Goal: Information Seeking & Learning: Learn about a topic

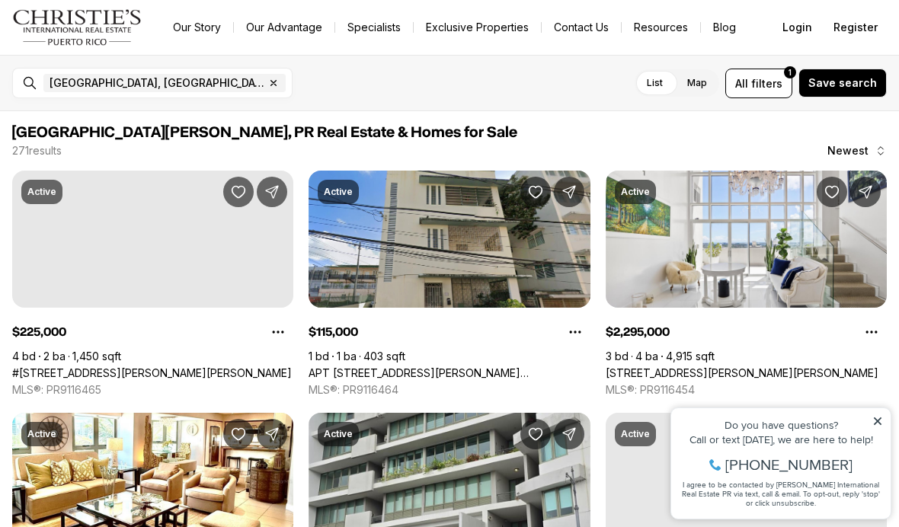
click at [877, 418] on icon at bounding box center [877, 421] width 11 height 11
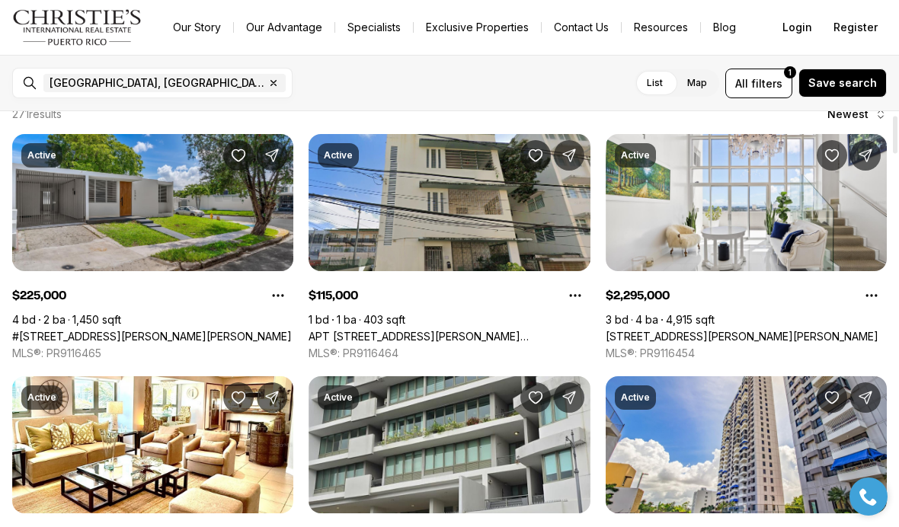
scroll to position [38, 0]
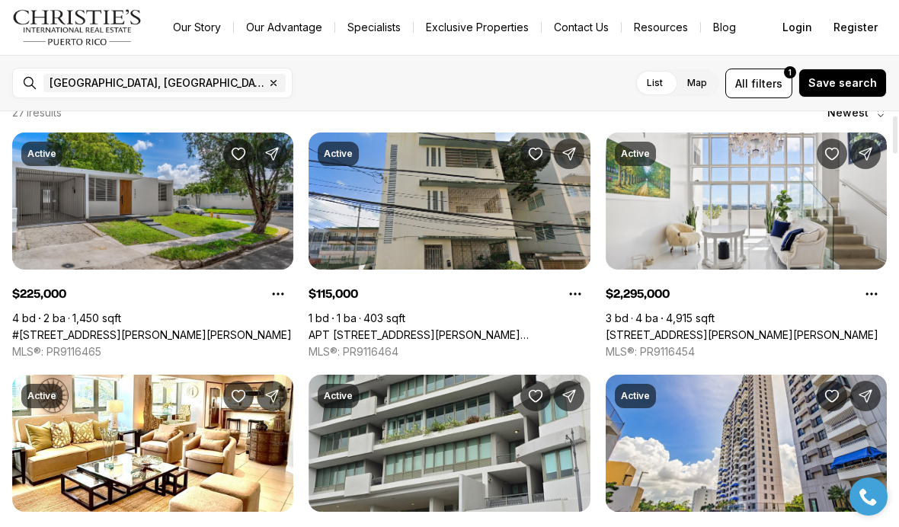
click at [81, 328] on link "#[STREET_ADDRESS][PERSON_NAME][PERSON_NAME]" at bounding box center [152, 335] width 280 height 14
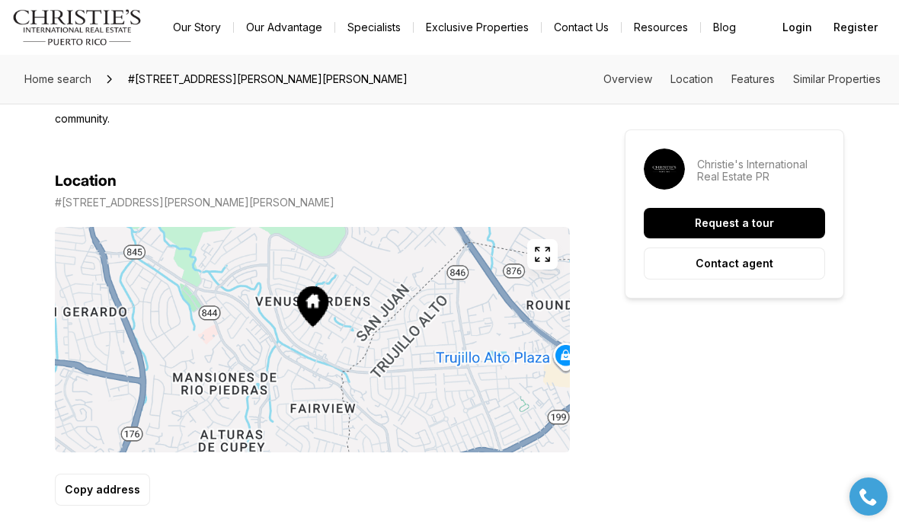
scroll to position [857, 0]
click at [530, 240] on button "button" at bounding box center [542, 255] width 30 height 30
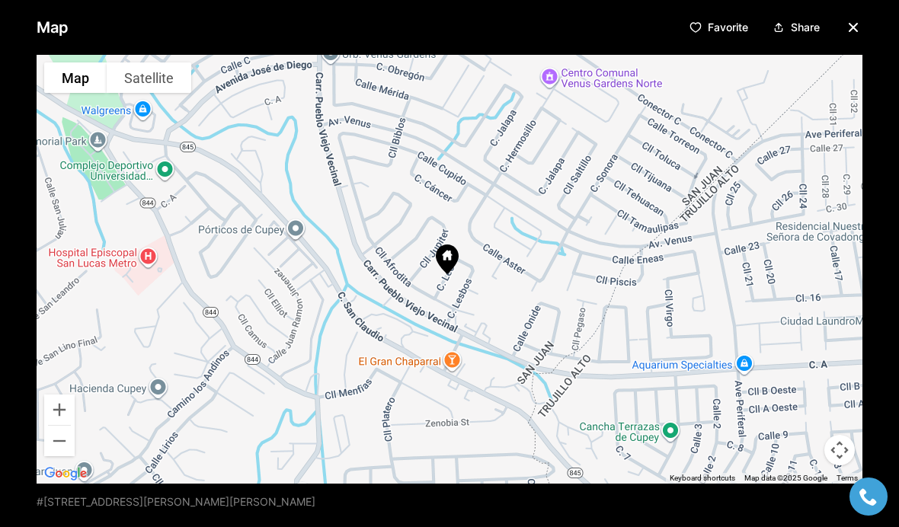
click at [859, 21] on icon "button" at bounding box center [853, 27] width 18 height 18
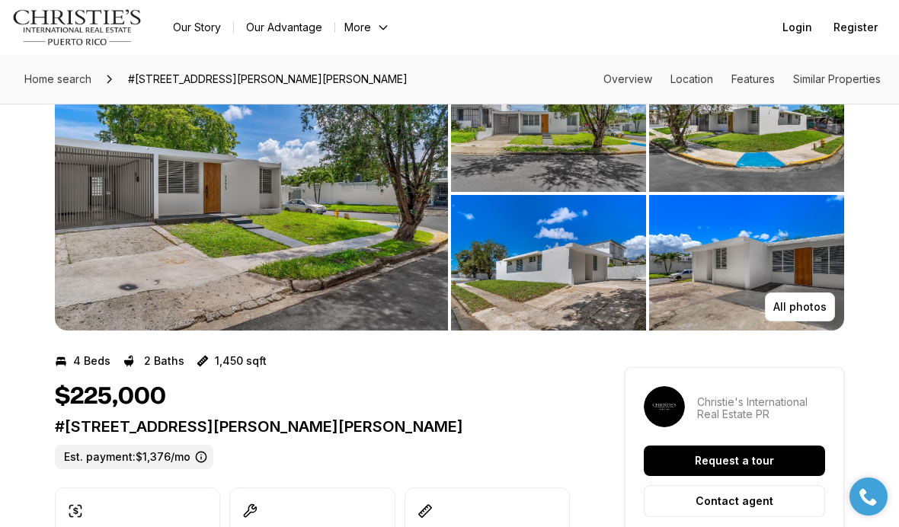
scroll to position [0, 0]
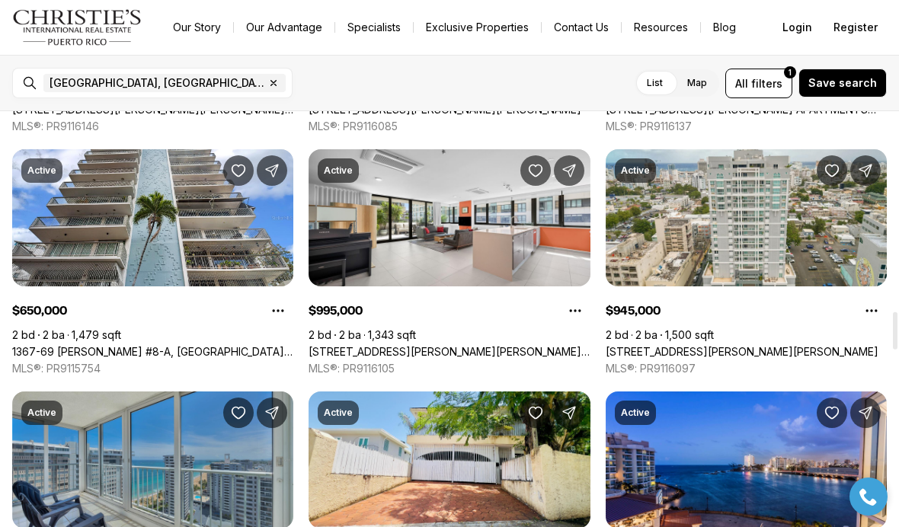
scroll to position [2203, 0]
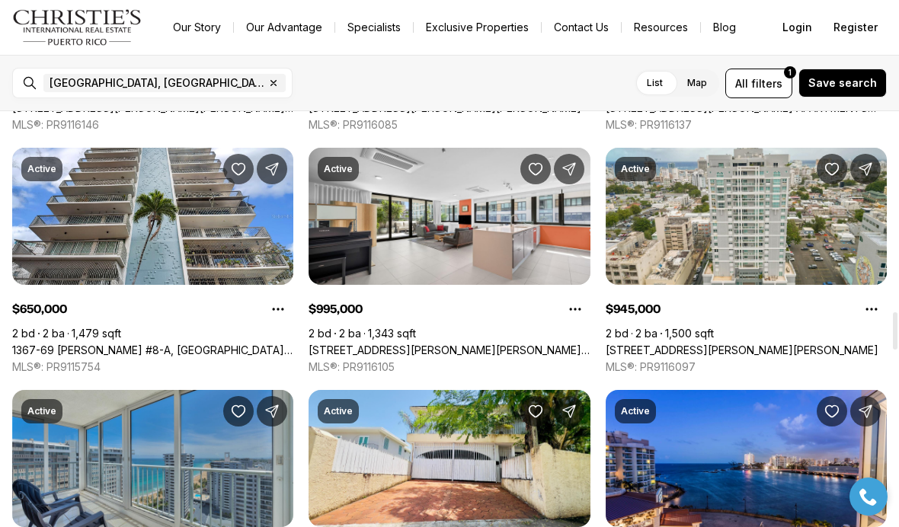
click at [508, 344] on link "[STREET_ADDRESS][PERSON_NAME][PERSON_NAME][PERSON_NAME]" at bounding box center [449, 351] width 281 height 14
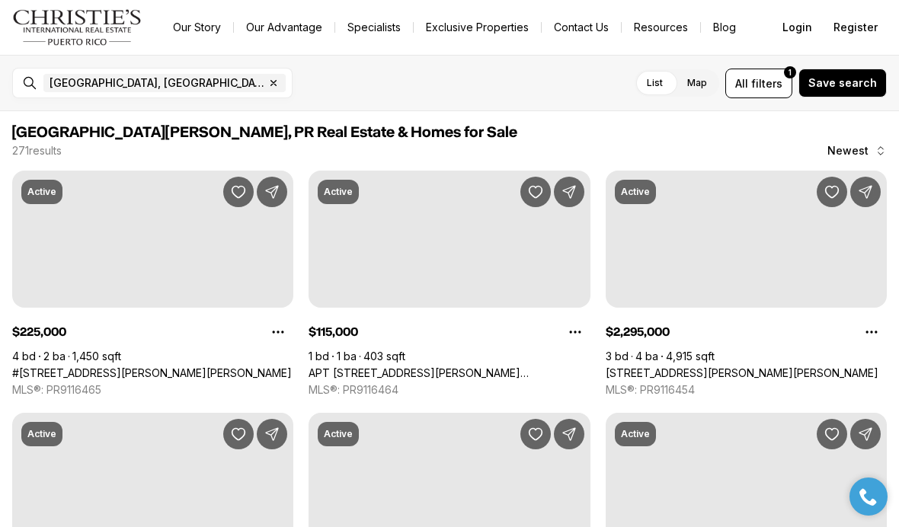
scroll to position [2203, 0]
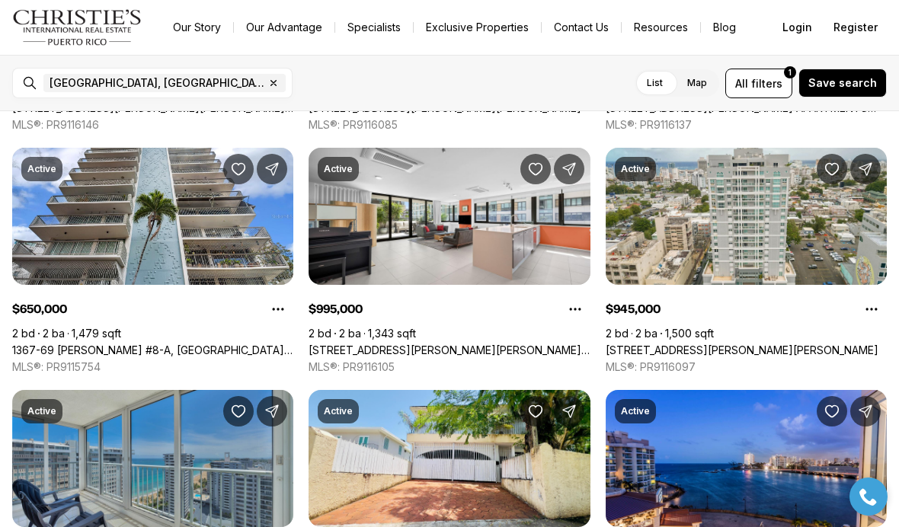
click at [766, 80] on span "filters" at bounding box center [766, 83] width 31 height 16
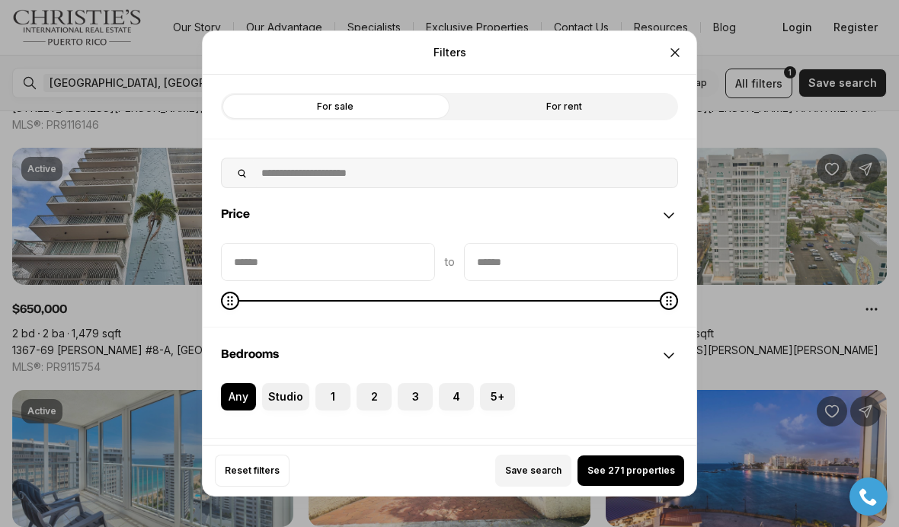
click at [462, 383] on label "4" at bounding box center [456, 396] width 35 height 27
click at [454, 383] on button "4" at bounding box center [446, 390] width 15 height 15
click at [561, 93] on label "For rent" at bounding box center [564, 106] width 229 height 27
click at [370, 93] on label "For sale" at bounding box center [335, 106] width 229 height 27
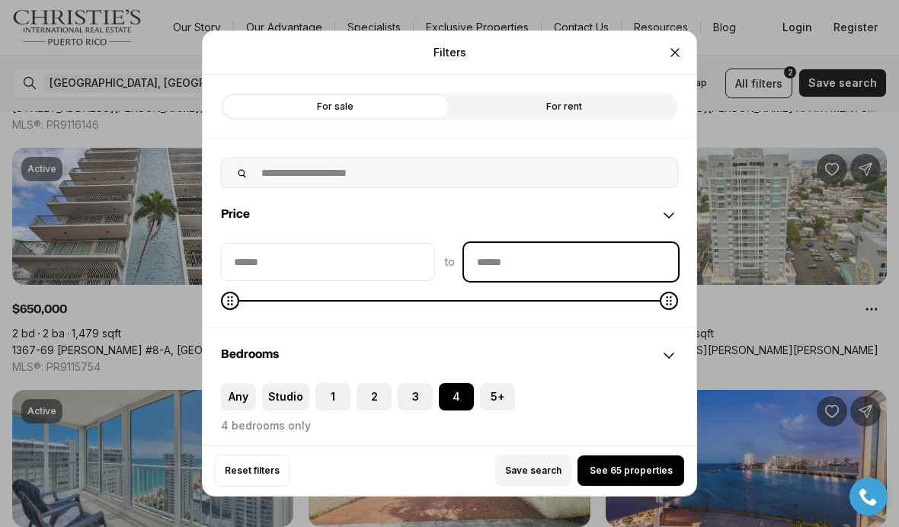
click at [591, 244] on input "priceMax" at bounding box center [571, 262] width 213 height 37
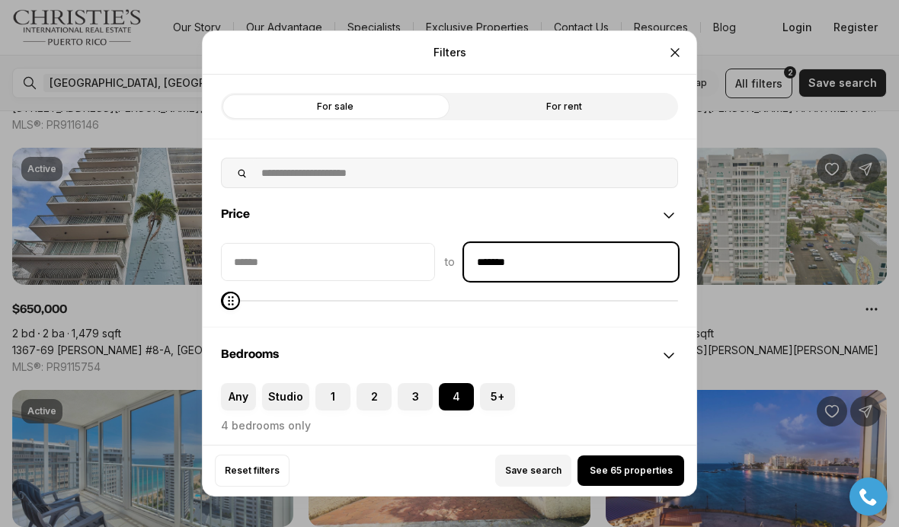
type input "********"
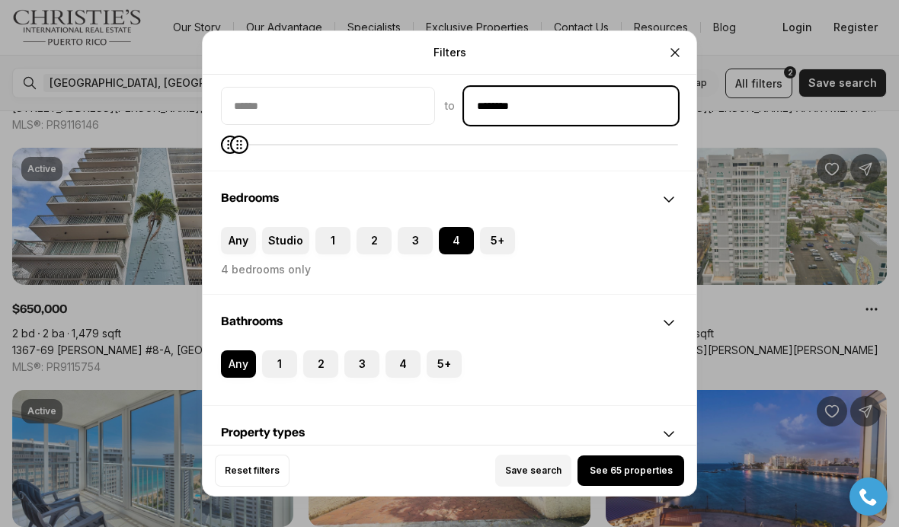
scroll to position [155, 0]
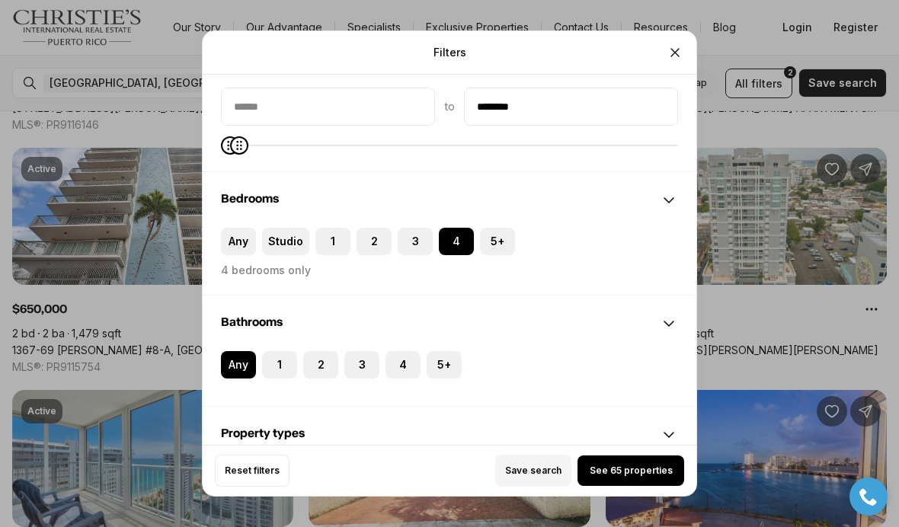
click at [398, 351] on button "4" at bounding box center [393, 358] width 15 height 15
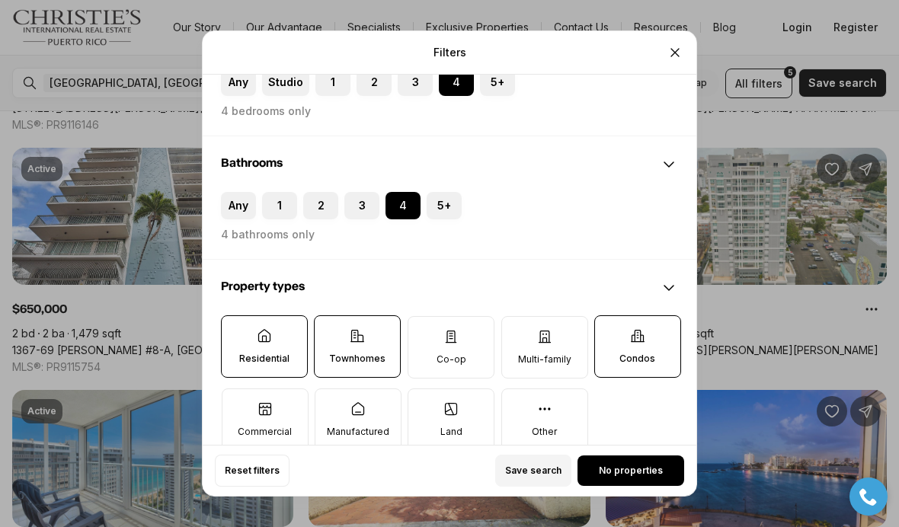
scroll to position [315, 0]
click at [536, 477] on span "Save search" at bounding box center [533, 471] width 56 height 12
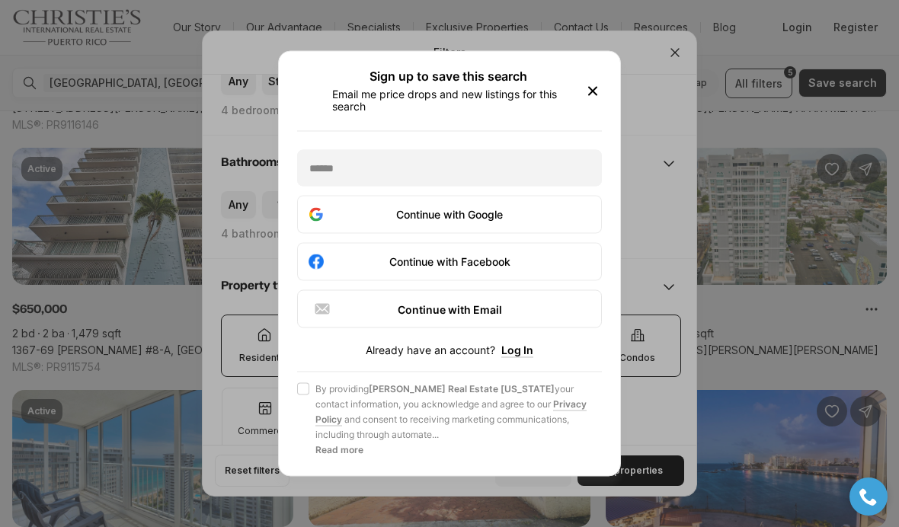
click at [509, 226] on button "Continue with Google" at bounding box center [449, 215] width 305 height 38
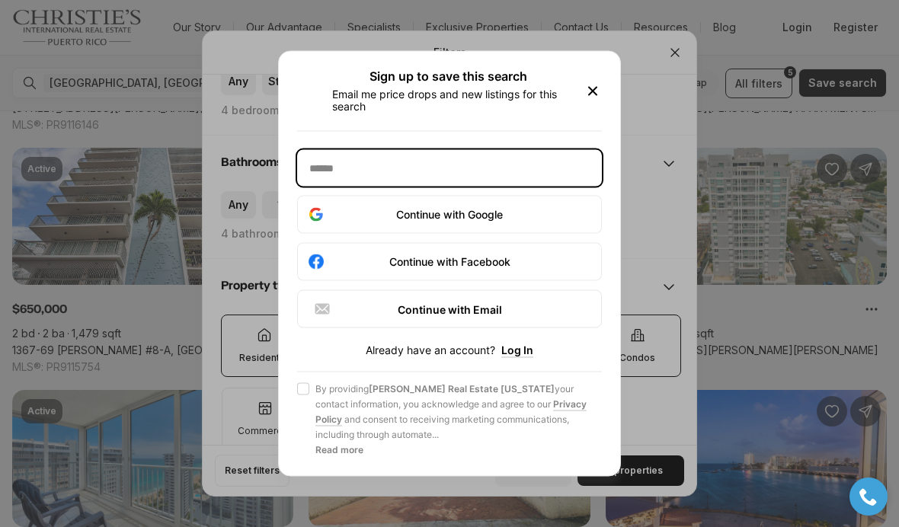
click at [494, 182] on input "text" at bounding box center [449, 168] width 305 height 37
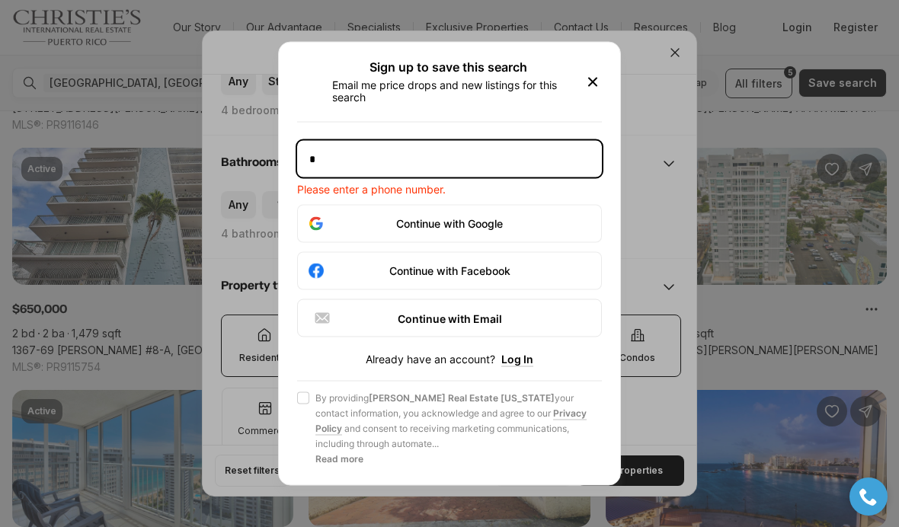
type input "*"
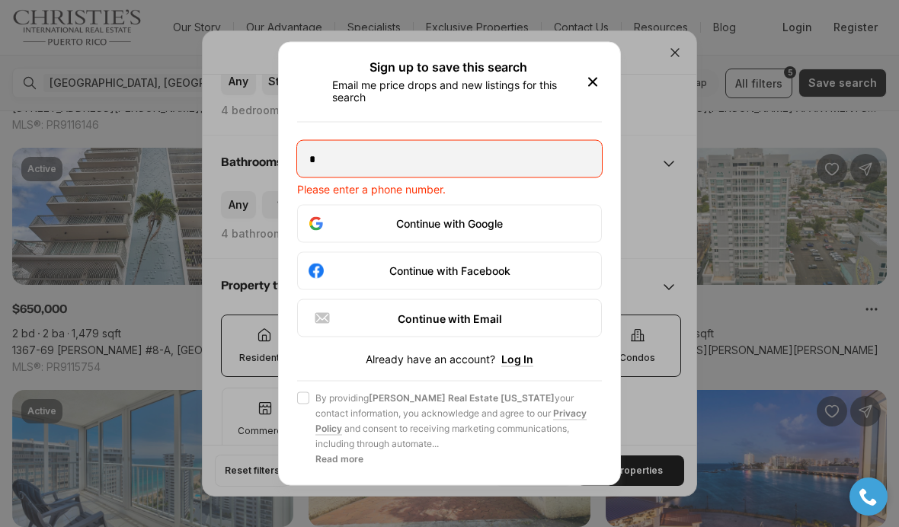
click at [547, 318] on div "Continue with Email" at bounding box center [449, 318] width 273 height 18
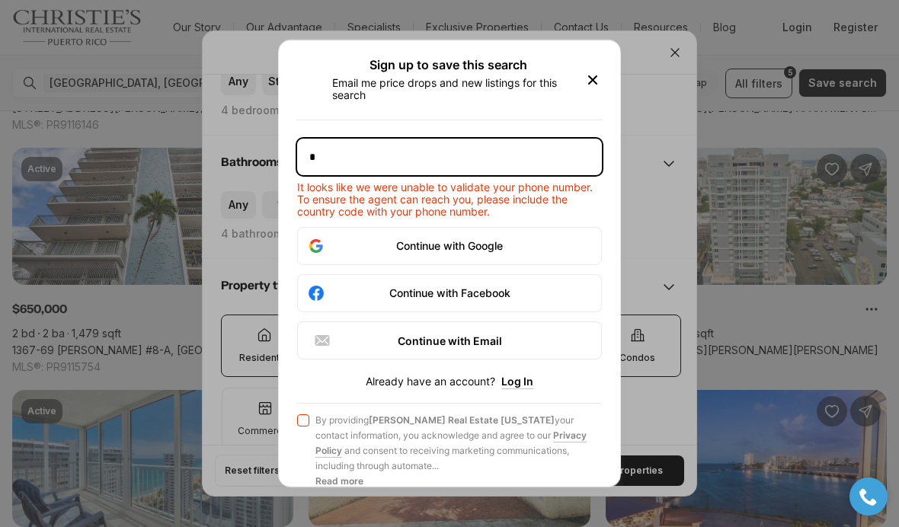
click at [543, 139] on input "*" at bounding box center [449, 157] width 305 height 37
type input "***"
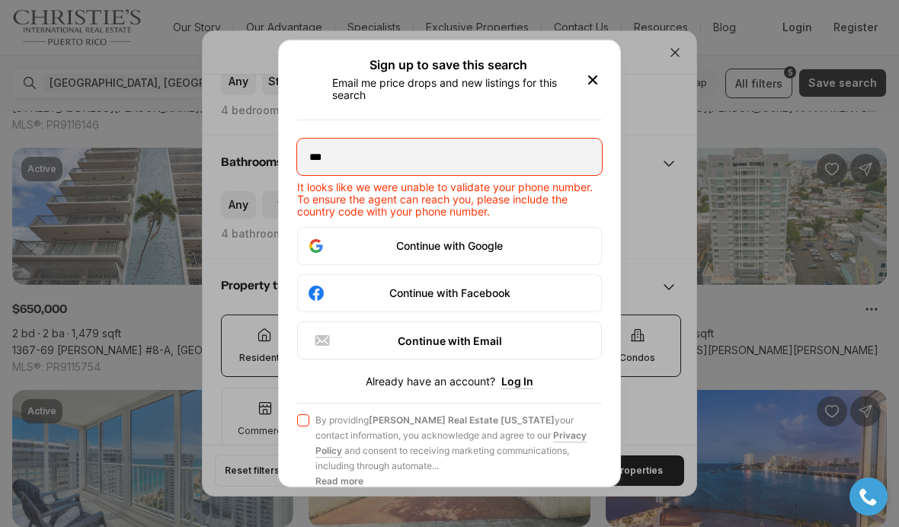
click at [443, 504] on div "Sign up to save this search Email me price drops and new listings for this sear…" at bounding box center [449, 281] width 341 height 482
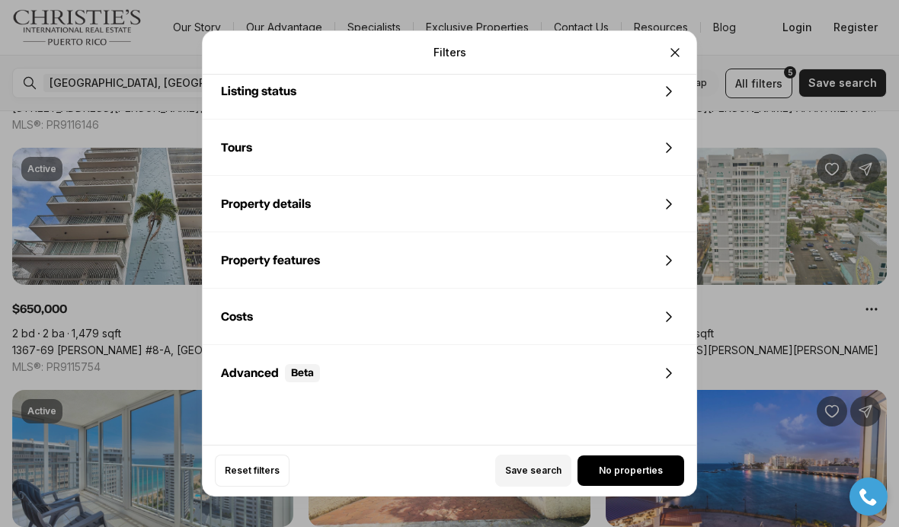
scroll to position [719, 0]
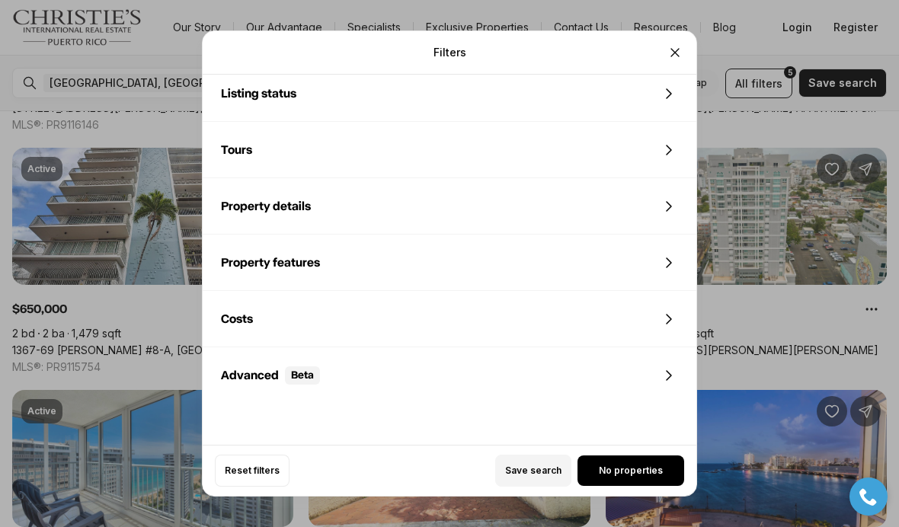
click at [542, 477] on span "Save search" at bounding box center [533, 471] width 56 height 12
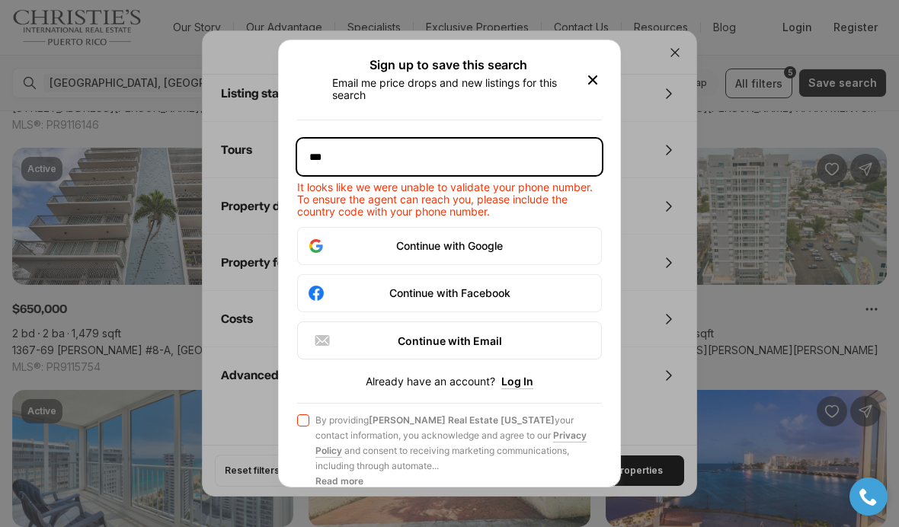
click at [353, 139] on input "***" at bounding box center [449, 157] width 305 height 37
type input "**********"
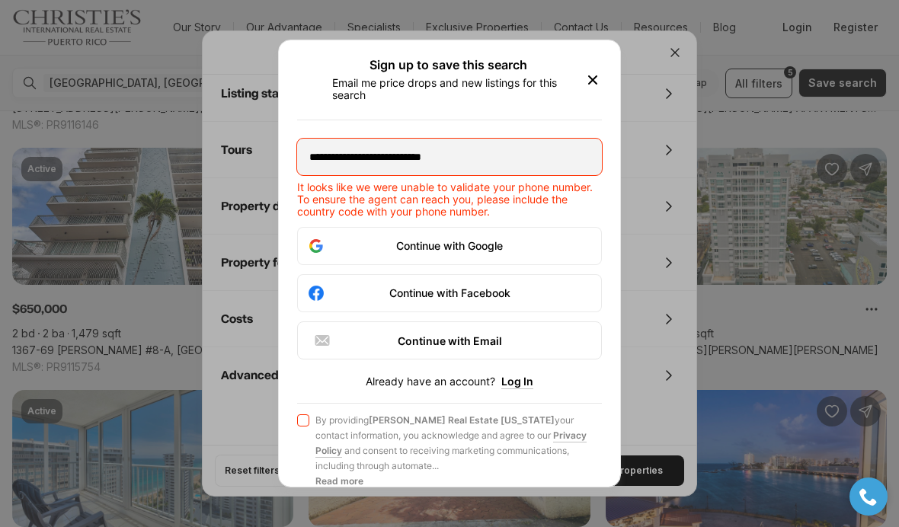
click at [302, 414] on button "Agree to Privacy Policy By providing Christie's Real Estate Puerto Rico your co…" at bounding box center [303, 420] width 12 height 12
click at [465, 492] on span "Please accept the terms and conditions." at bounding box center [449, 498] width 305 height 12
click at [309, 427] on button "Agree to Privacy Policy By providing Christie's Real Estate Puerto Rico your co…" at bounding box center [303, 420] width 12 height 12
click at [299, 414] on button "Agree to Privacy Policy By providing Christie's Real Estate Puerto Rico your co…" at bounding box center [303, 420] width 12 height 12
click at [315, 474] on button "Read more" at bounding box center [339, 481] width 48 height 15
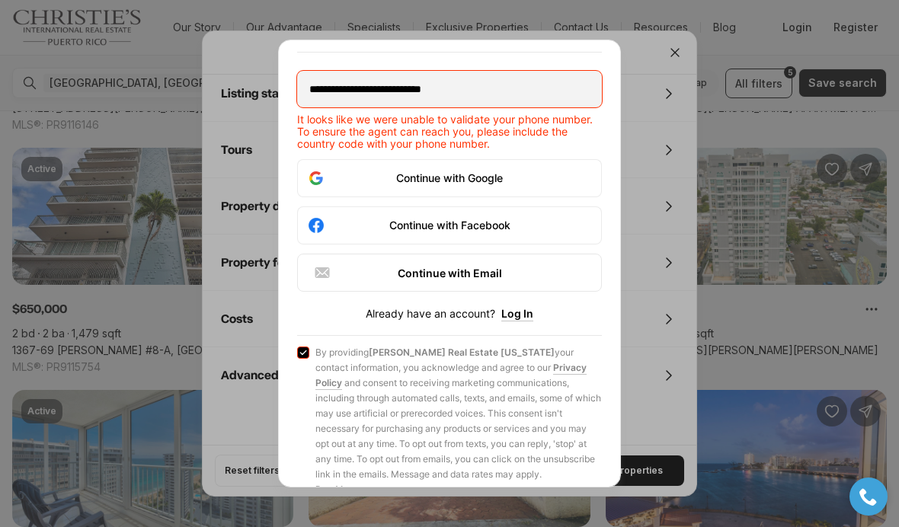
scroll to position [68, 0]
click at [650, 39] on div "**********" at bounding box center [449, 263] width 899 height 527
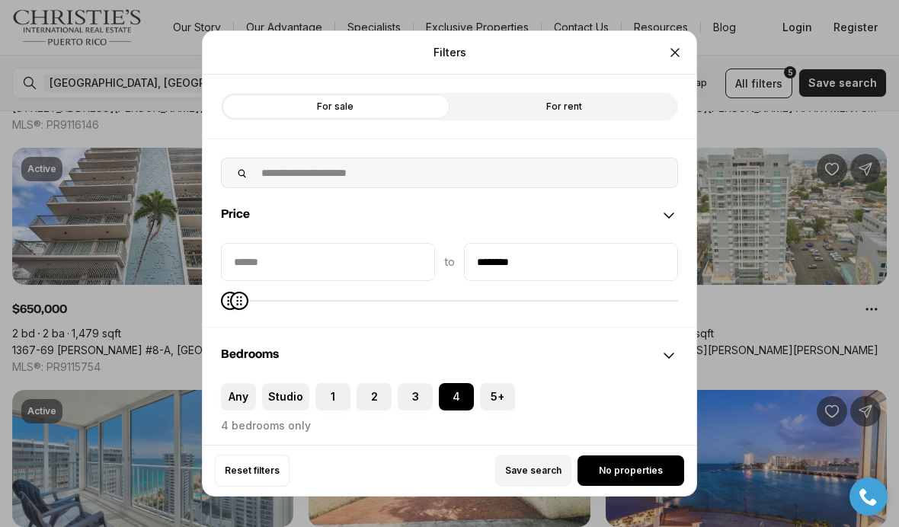
scroll to position [0, 0]
click at [600, 477] on span "No properties" at bounding box center [631, 471] width 64 height 12
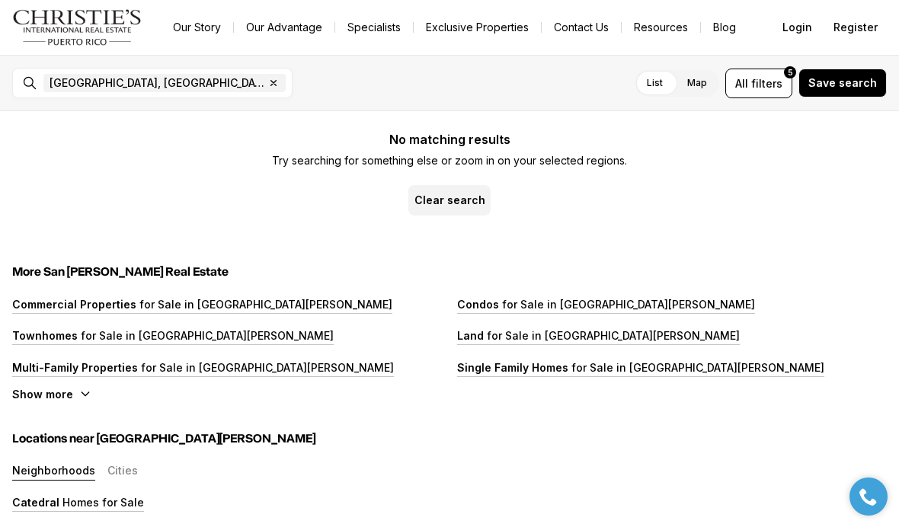
scroll to position [27, 0]
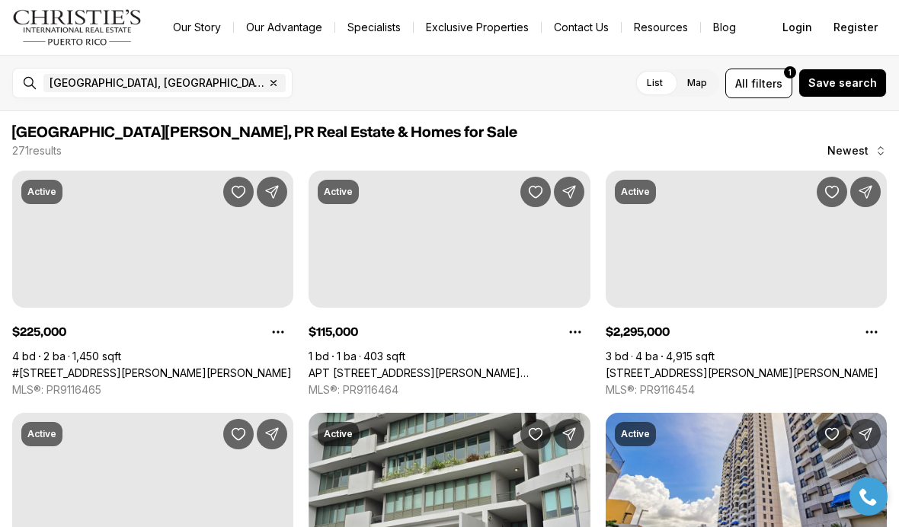
scroll to position [27, 0]
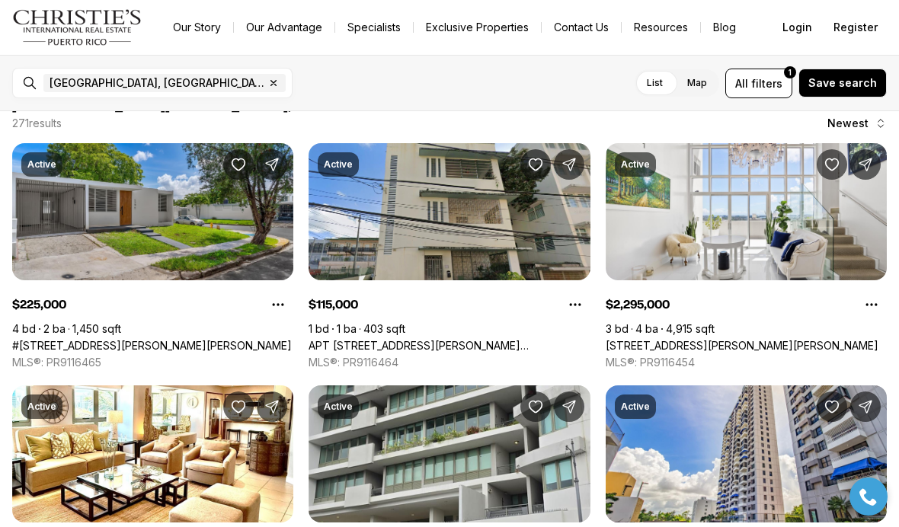
click at [773, 87] on span "filters" at bounding box center [766, 83] width 31 height 16
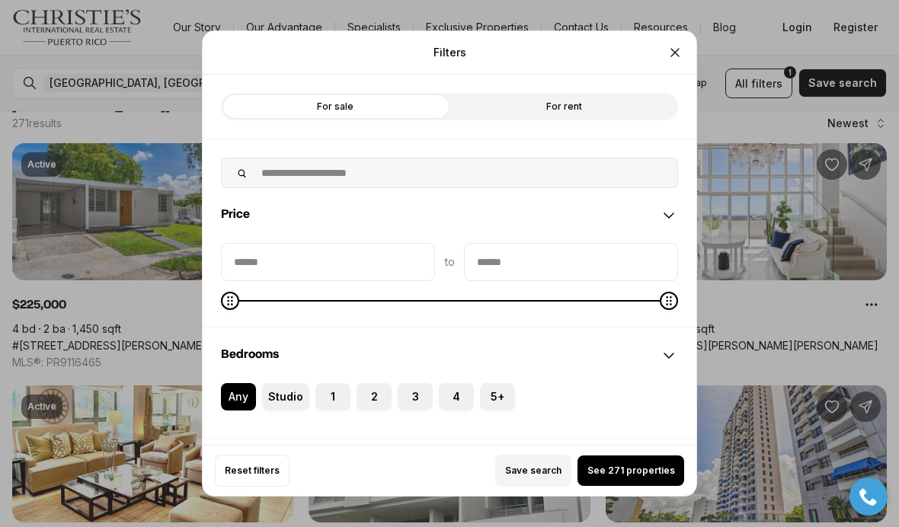
click at [677, 45] on icon "Close" at bounding box center [674, 52] width 15 height 15
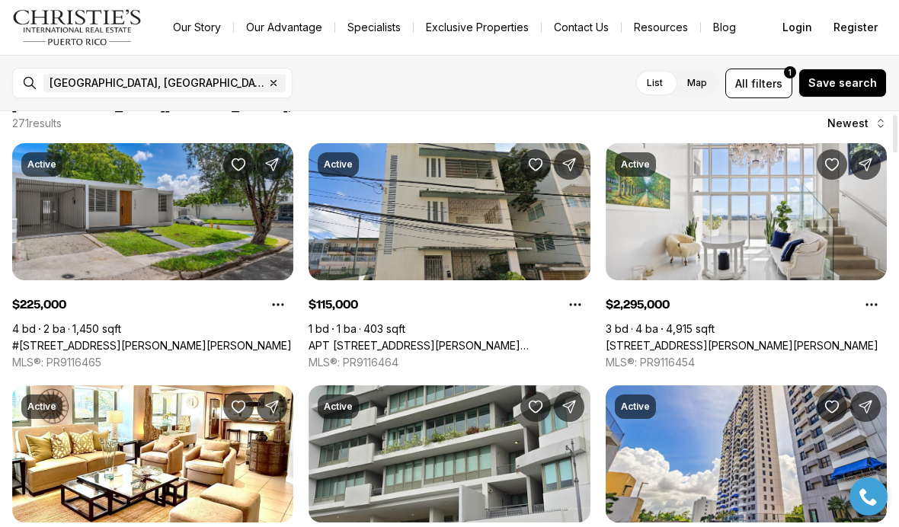
click at [68, 339] on link "#[STREET_ADDRESS][PERSON_NAME][PERSON_NAME]" at bounding box center [152, 346] width 280 height 14
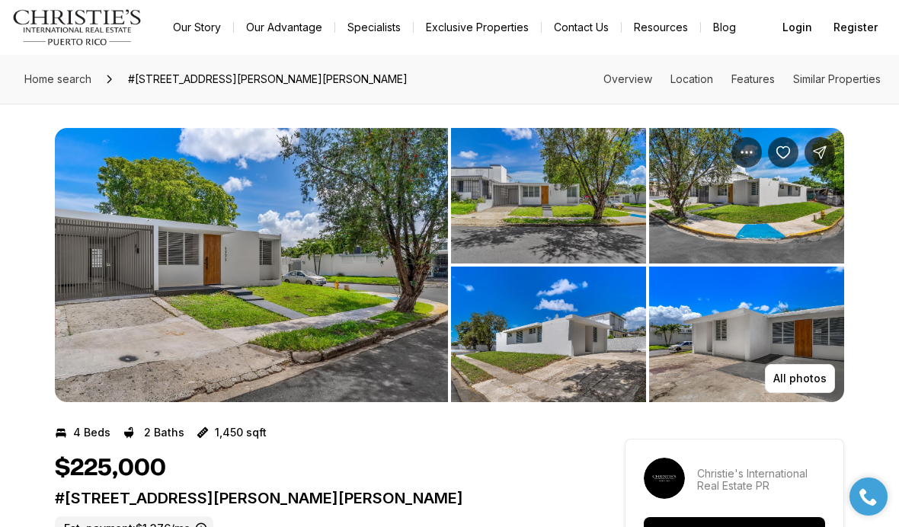
click at [806, 378] on p "All photos" at bounding box center [799, 379] width 53 height 12
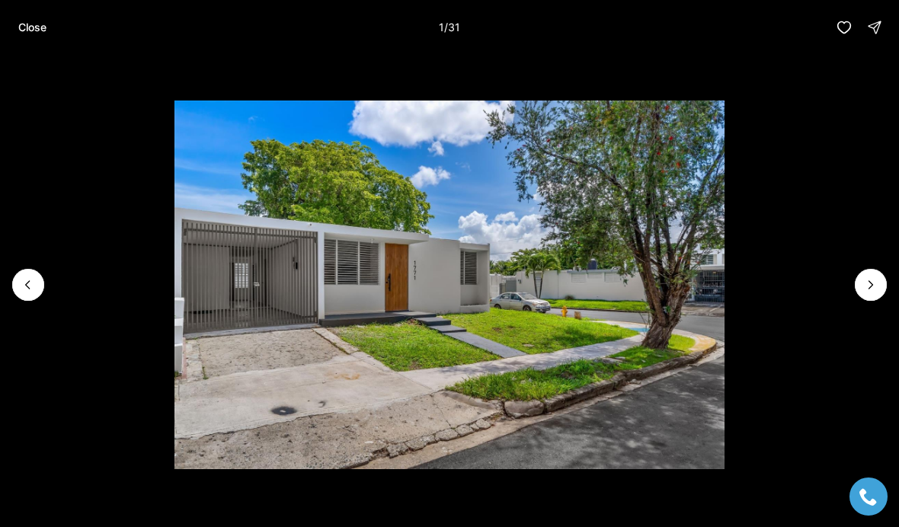
click at [863, 280] on icon "Next slide" at bounding box center [870, 284] width 15 height 15
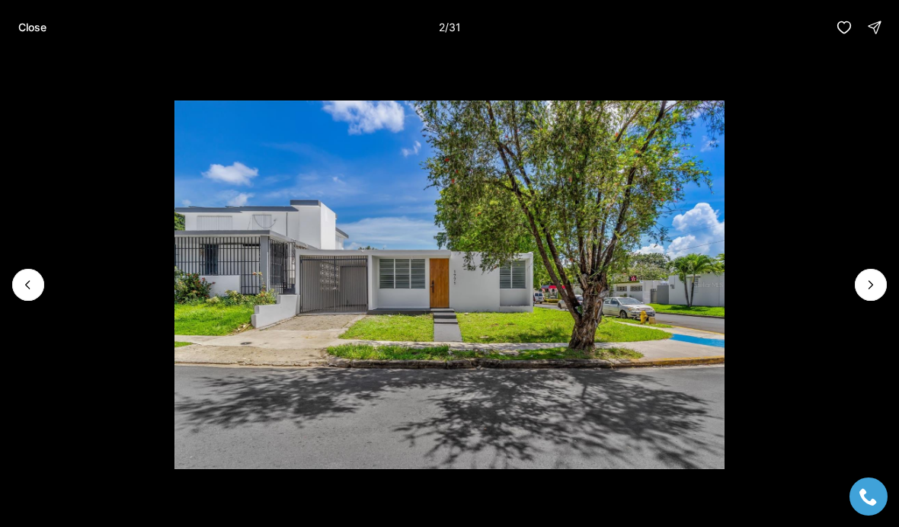
click at [864, 281] on icon "Next slide" at bounding box center [870, 284] width 15 height 15
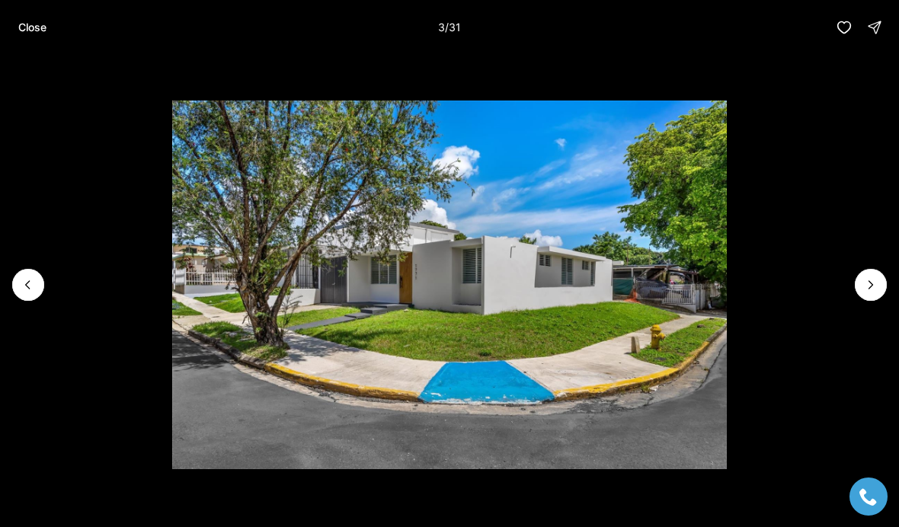
click at [866, 280] on icon "Next slide" at bounding box center [870, 284] width 15 height 15
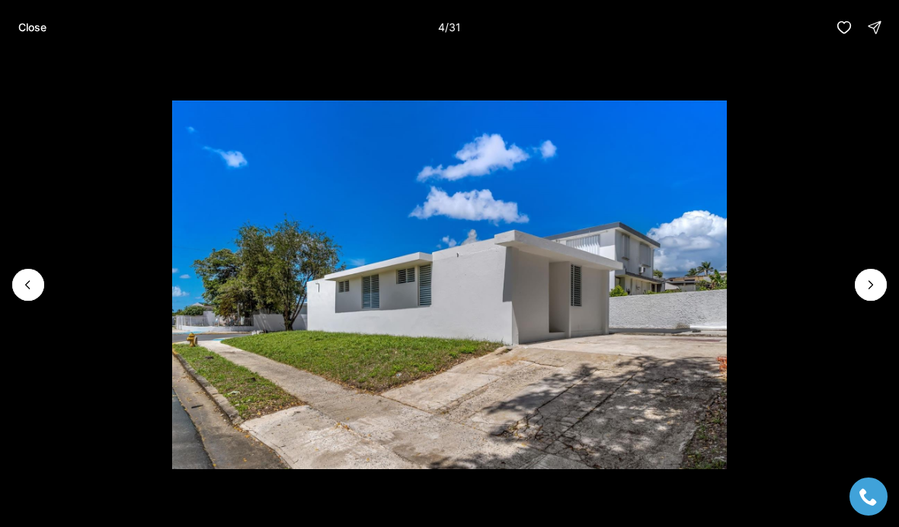
click at [865, 283] on icon "Next slide" at bounding box center [870, 284] width 15 height 15
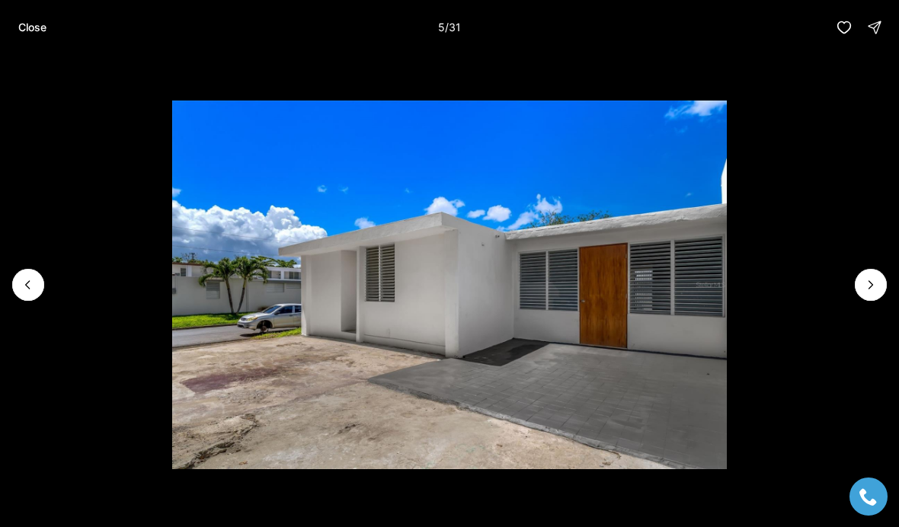
click at [860, 280] on button "Next slide" at bounding box center [871, 285] width 32 height 32
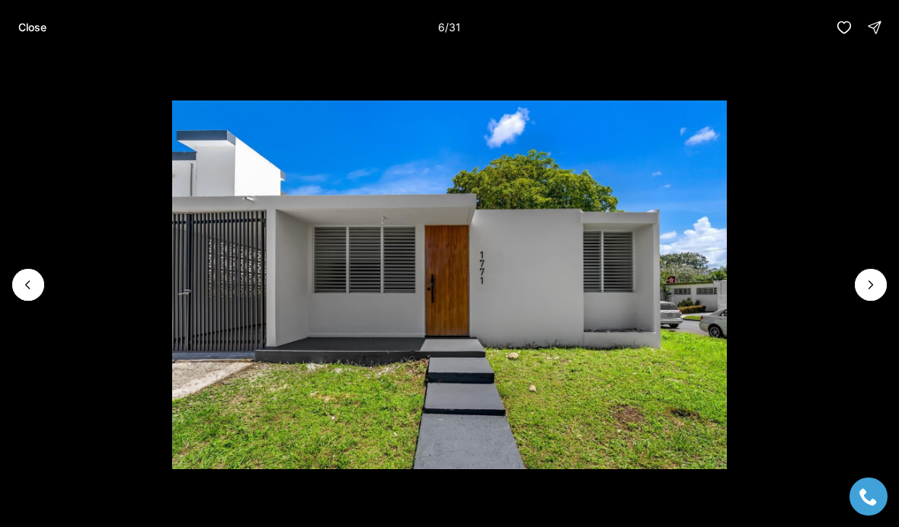
click at [856, 285] on button "Next slide" at bounding box center [871, 285] width 32 height 32
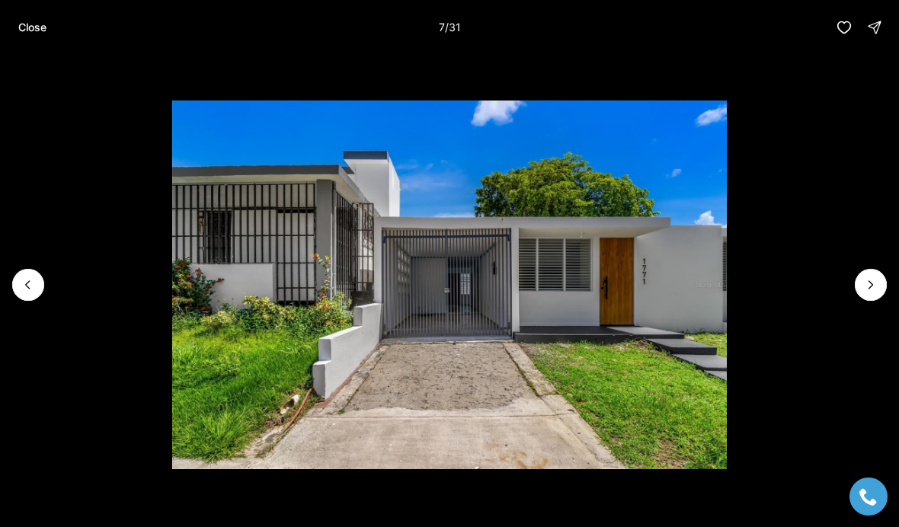
click at [856, 286] on button "Next slide" at bounding box center [871, 285] width 32 height 32
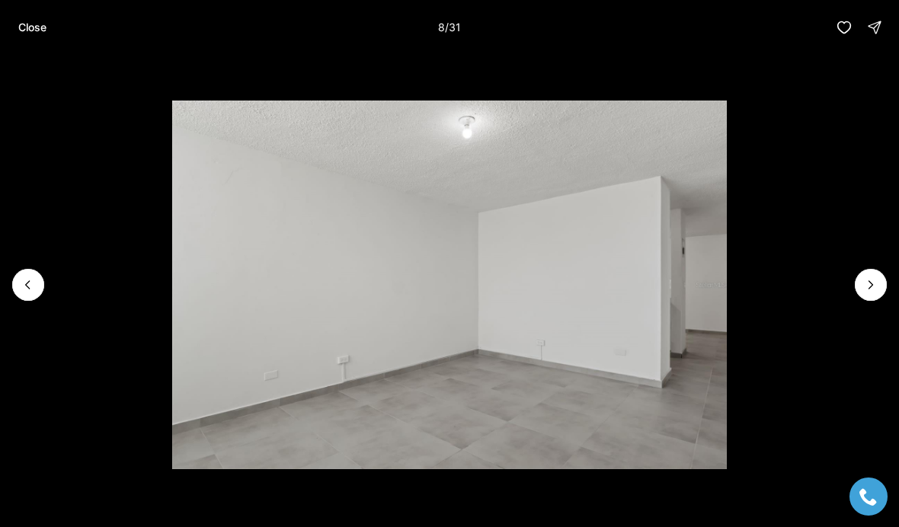
click at [856, 287] on button "Next slide" at bounding box center [871, 285] width 32 height 32
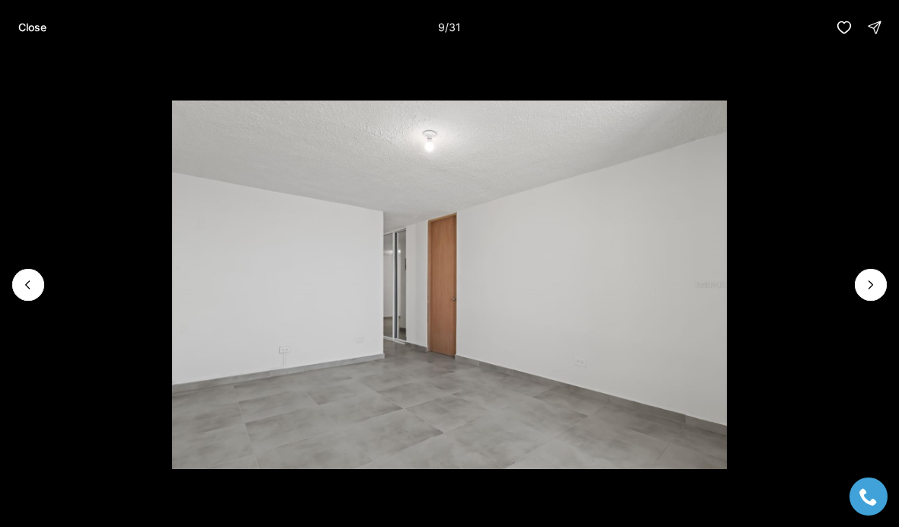
click at [859, 293] on button "Next slide" at bounding box center [871, 285] width 32 height 32
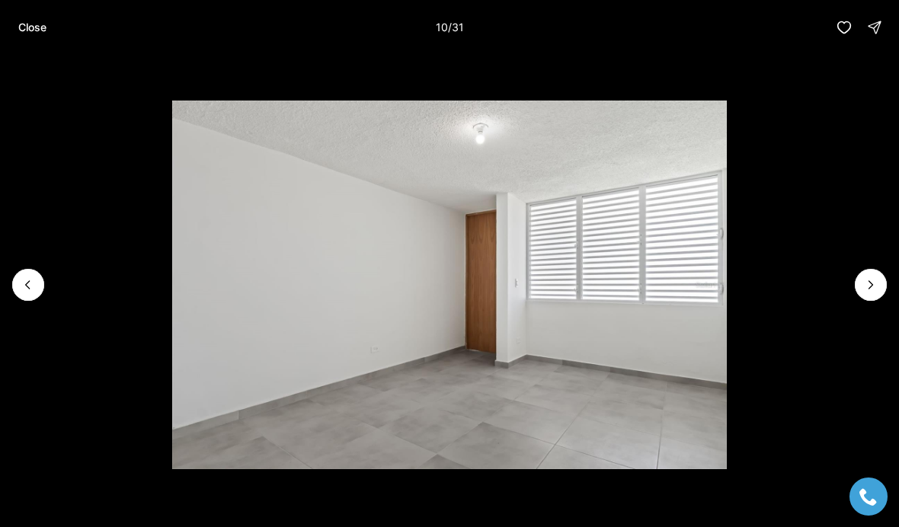
click at [859, 294] on button "Next slide" at bounding box center [871, 285] width 32 height 32
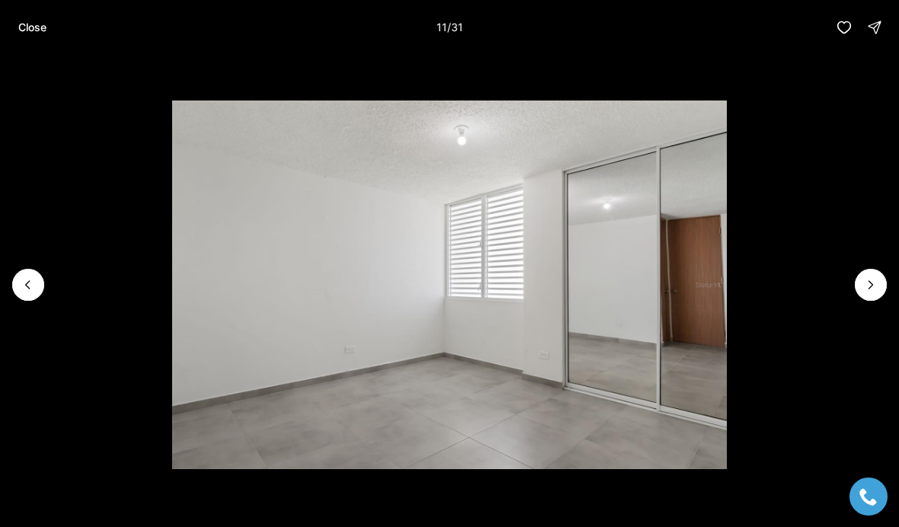
click at [857, 290] on button "Next slide" at bounding box center [871, 285] width 32 height 32
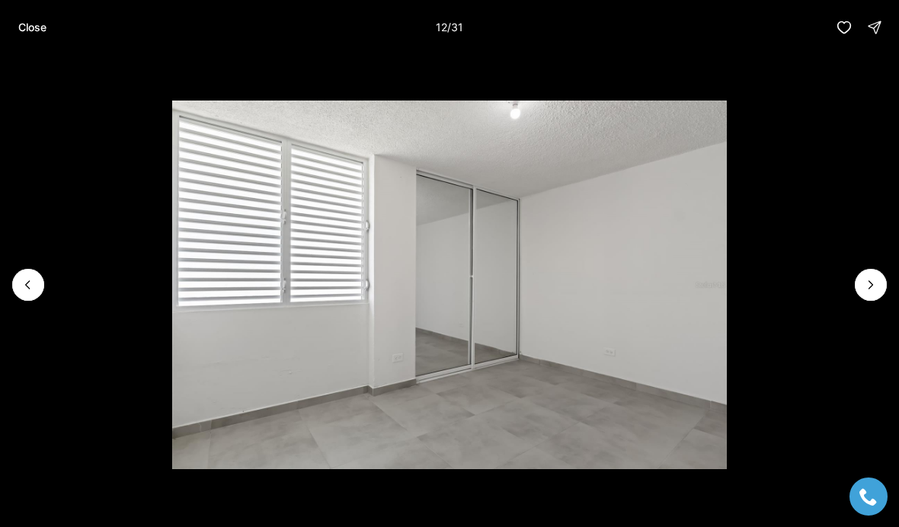
click at [856, 293] on button "Next slide" at bounding box center [871, 285] width 32 height 32
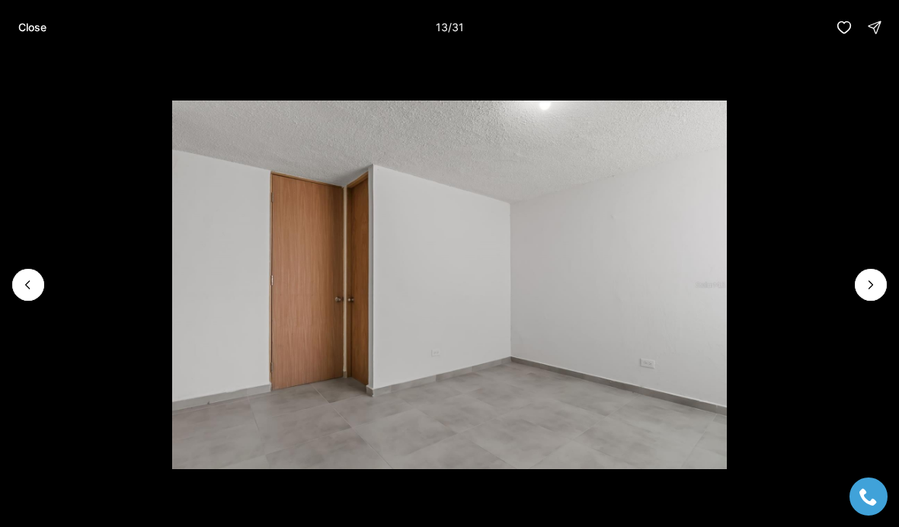
click at [859, 287] on button "Next slide" at bounding box center [871, 285] width 32 height 32
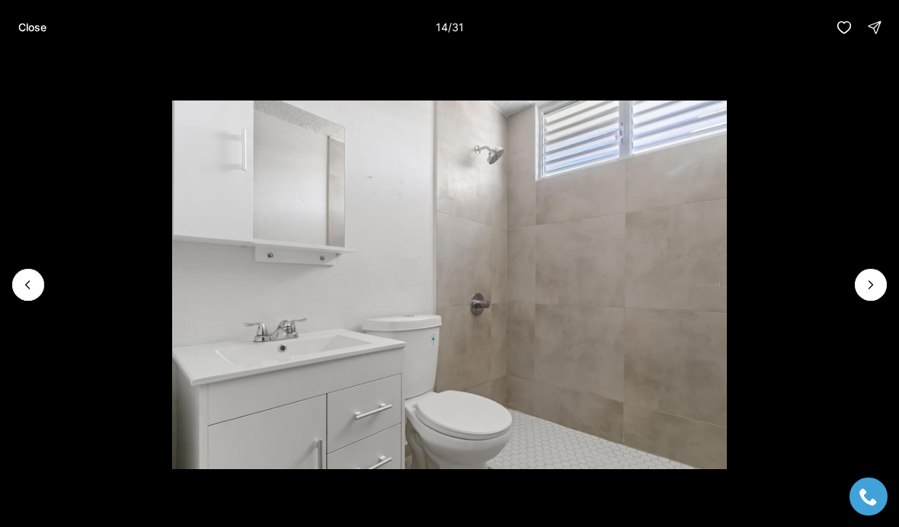
click at [856, 290] on button "Next slide" at bounding box center [871, 285] width 32 height 32
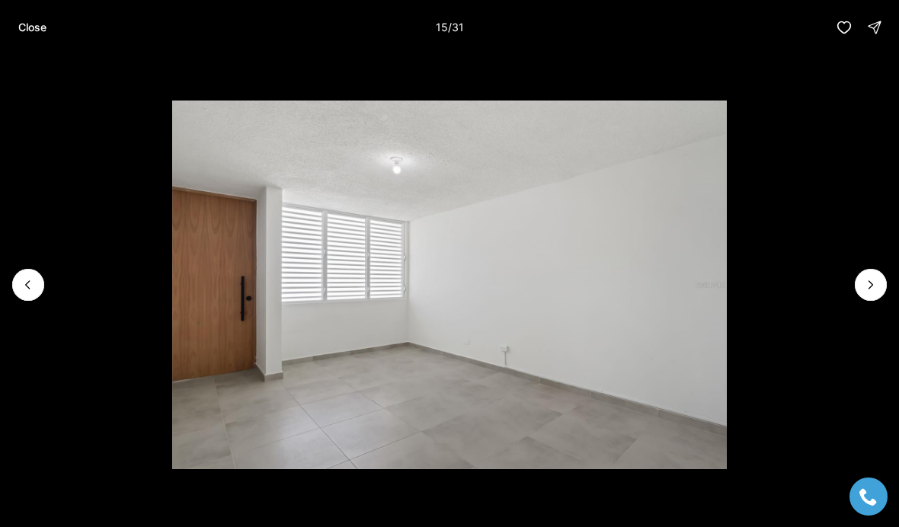
click at [856, 290] on button "Next slide" at bounding box center [871, 285] width 32 height 32
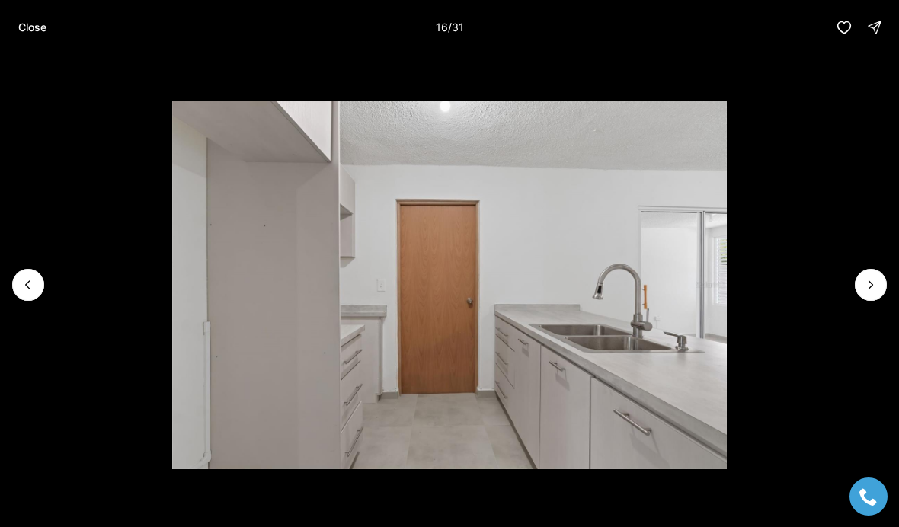
click at [864, 283] on icon "Next slide" at bounding box center [870, 284] width 15 height 15
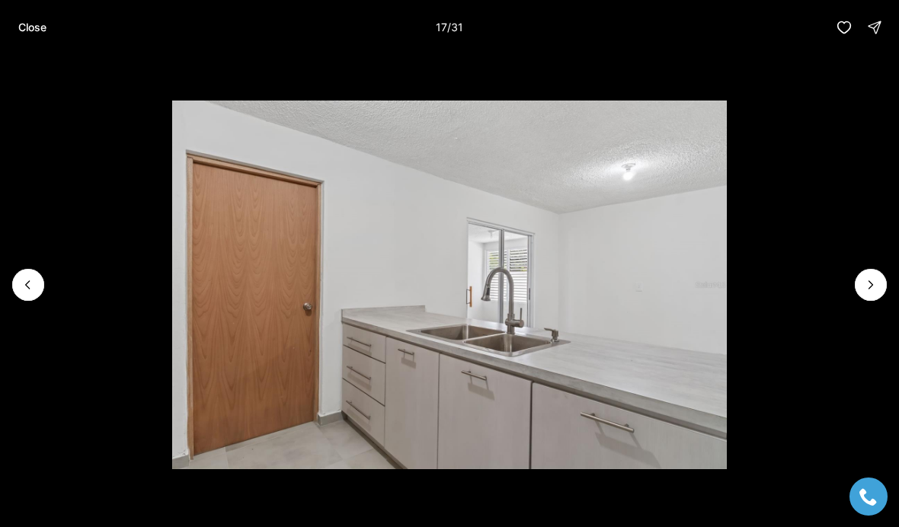
click at [864, 283] on icon "Next slide" at bounding box center [870, 284] width 15 height 15
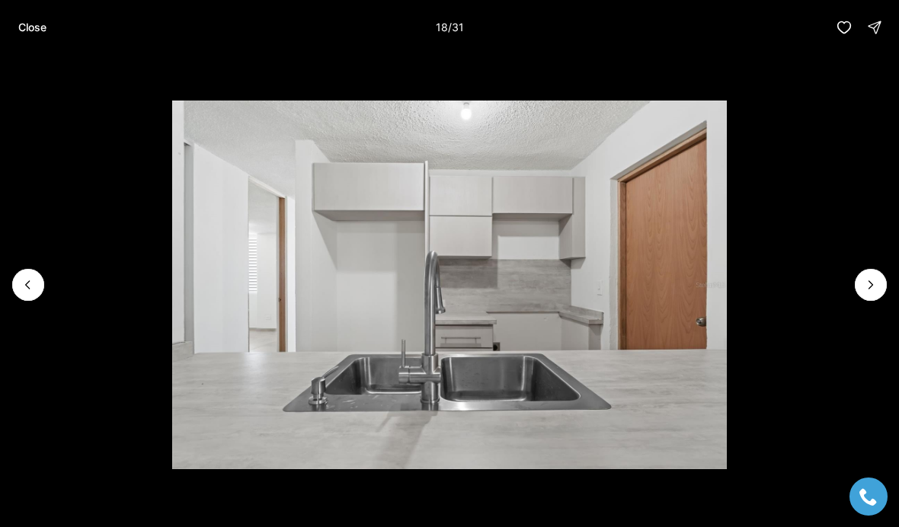
click at [865, 289] on icon "Next slide" at bounding box center [870, 284] width 15 height 15
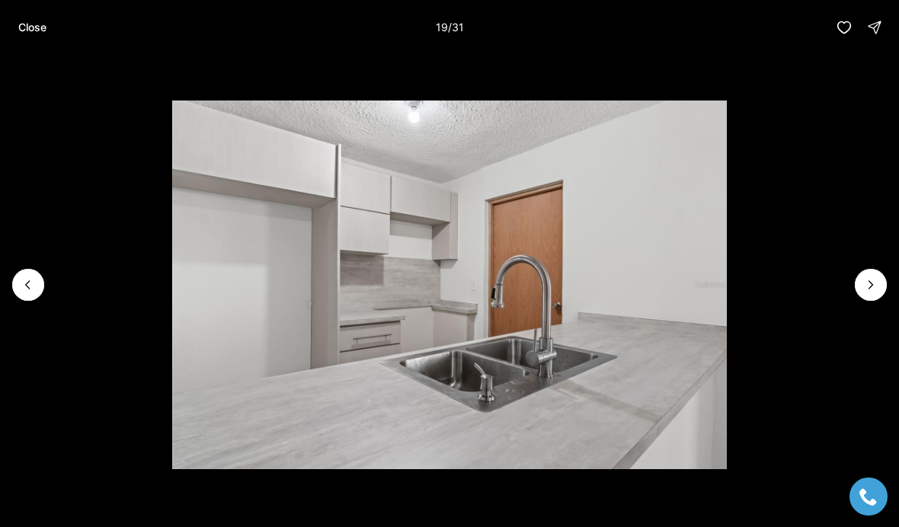
click at [864, 288] on icon "Next slide" at bounding box center [870, 284] width 15 height 15
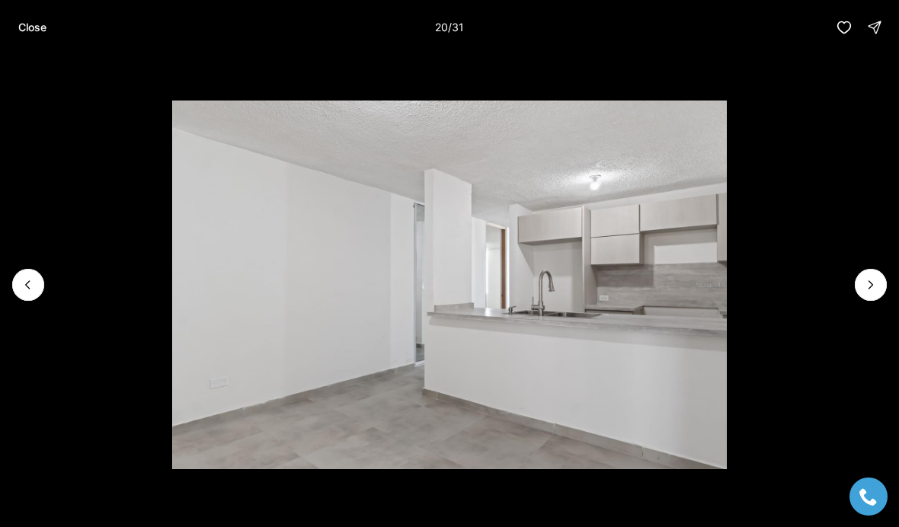
click at [859, 286] on button "Next slide" at bounding box center [871, 285] width 32 height 32
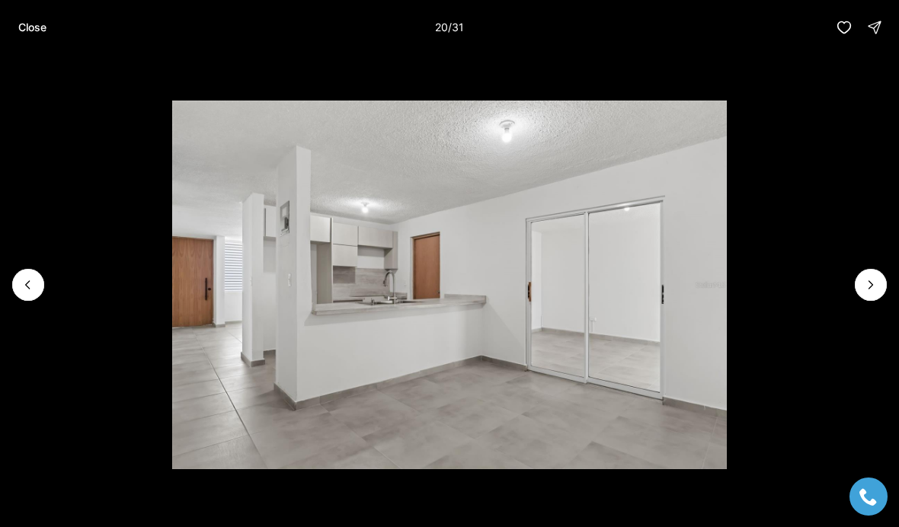
click at [859, 286] on button "Next slide" at bounding box center [871, 285] width 32 height 32
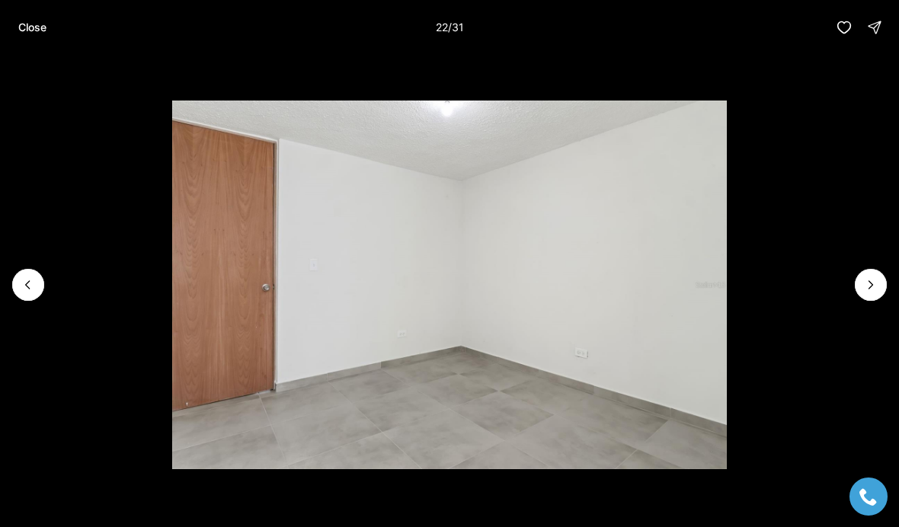
click at [860, 284] on button "Next slide" at bounding box center [871, 285] width 32 height 32
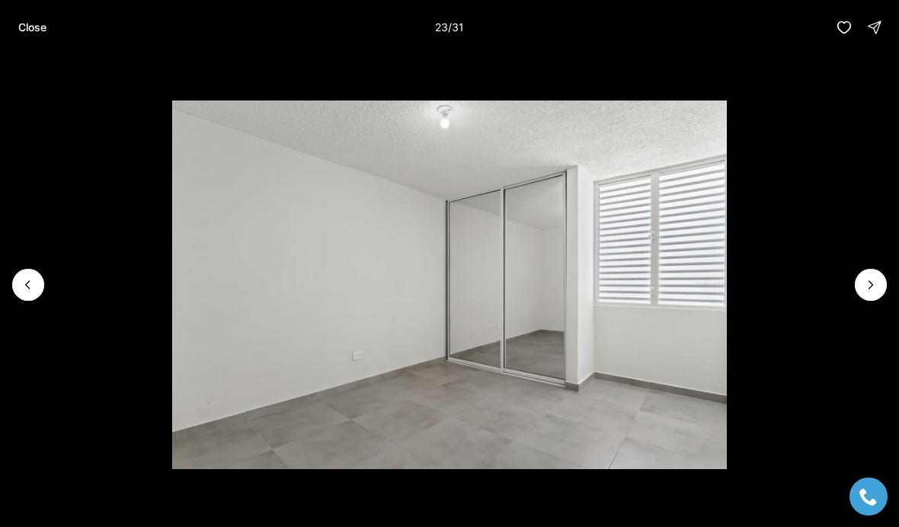
click at [857, 286] on button "Next slide" at bounding box center [871, 285] width 32 height 32
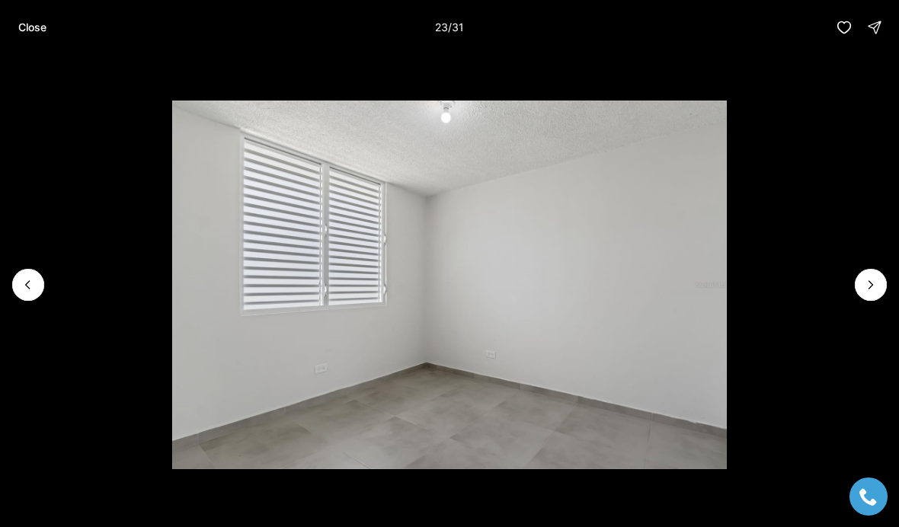
click at [856, 286] on button "Next slide" at bounding box center [871, 285] width 32 height 32
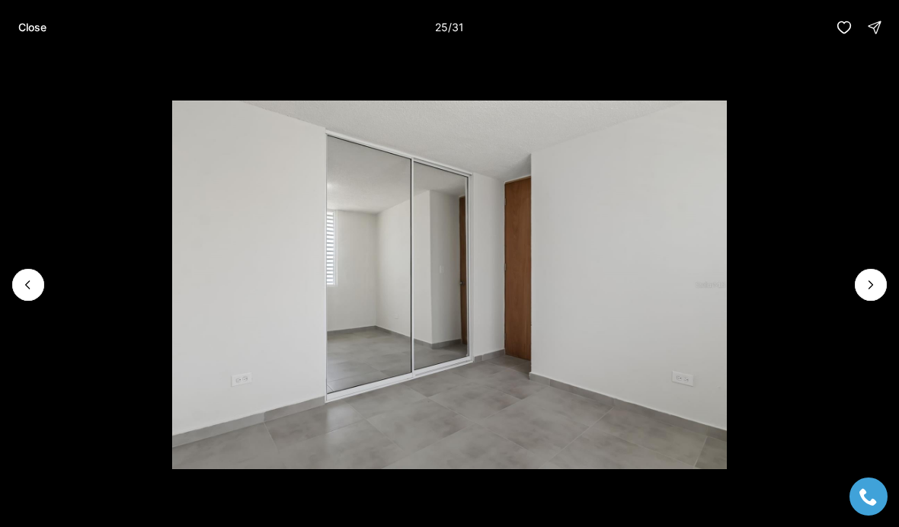
click at [856, 285] on button "Next slide" at bounding box center [871, 285] width 32 height 32
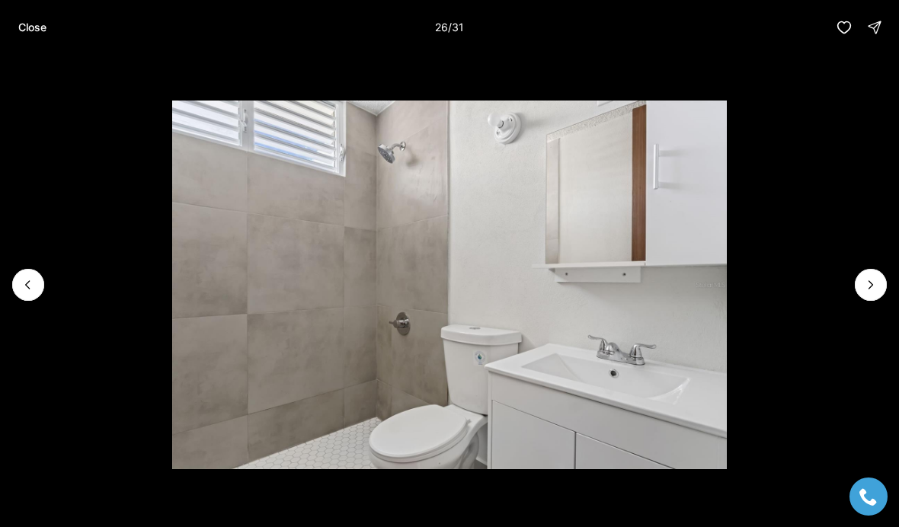
click at [851, 286] on li "26 of 31" at bounding box center [449, 285] width 899 height 460
click at [852, 288] on li "26 of 31" at bounding box center [449, 285] width 899 height 460
click at [869, 278] on icon "Next slide" at bounding box center [870, 284] width 15 height 15
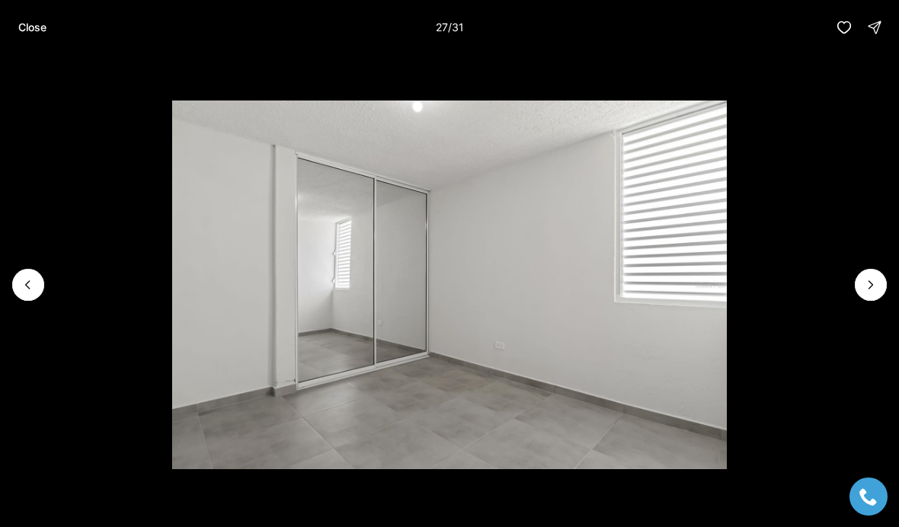
click at [25, 23] on p "Close" at bounding box center [32, 27] width 28 height 12
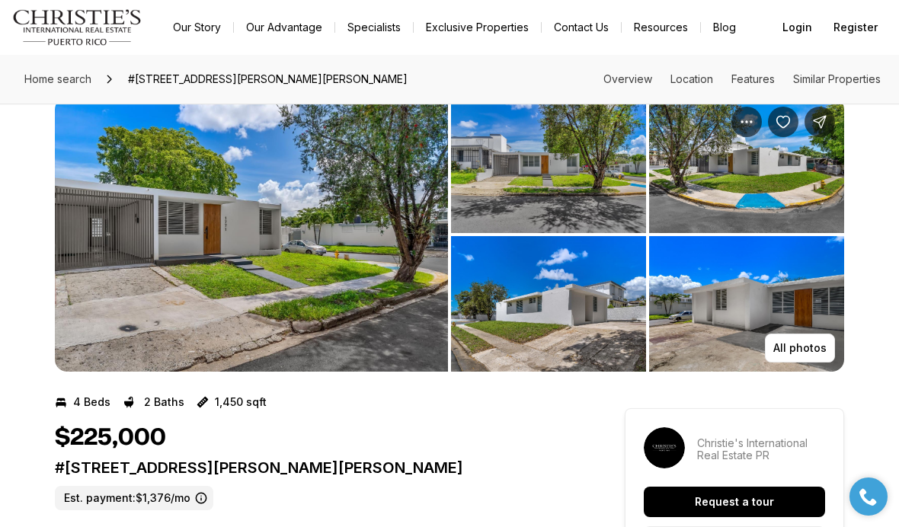
scroll to position [31, 0]
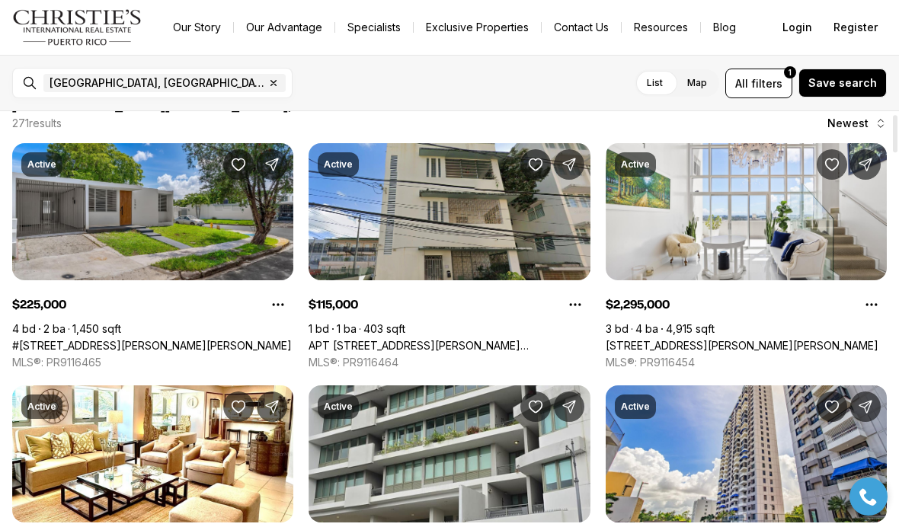
click at [536, 339] on link "APT [STREET_ADDRESS][PERSON_NAME][PERSON_NAME]" at bounding box center [449, 346] width 281 height 14
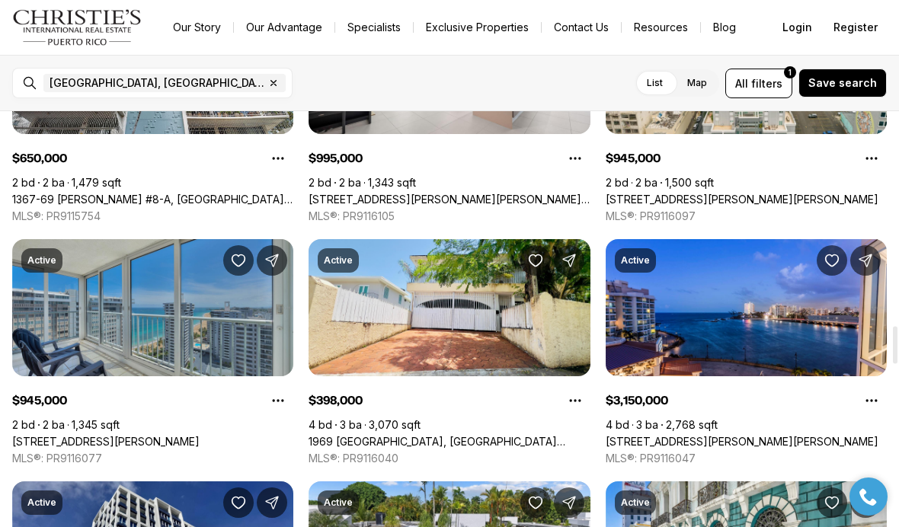
scroll to position [2358, 0]
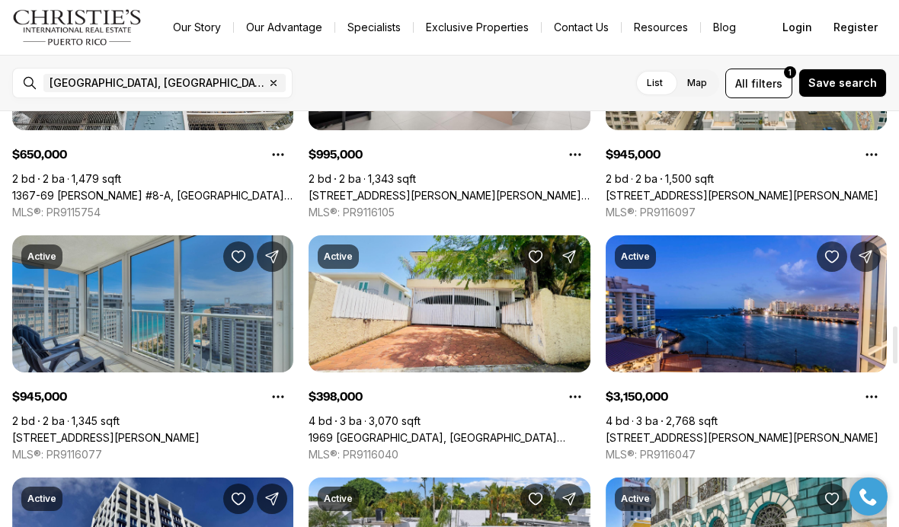
click at [491, 431] on link "1969 [GEOGRAPHIC_DATA], [GEOGRAPHIC_DATA][PERSON_NAME], 00926" at bounding box center [449, 438] width 281 height 14
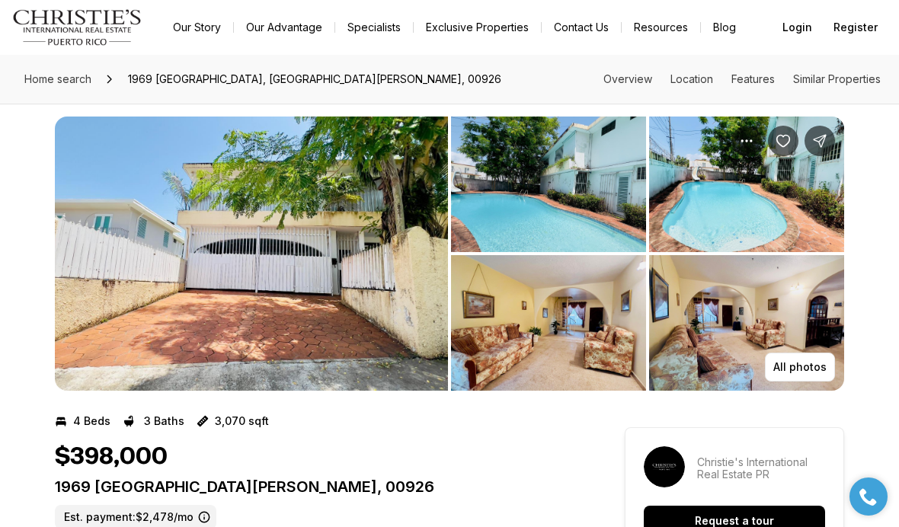
scroll to position [13, 0]
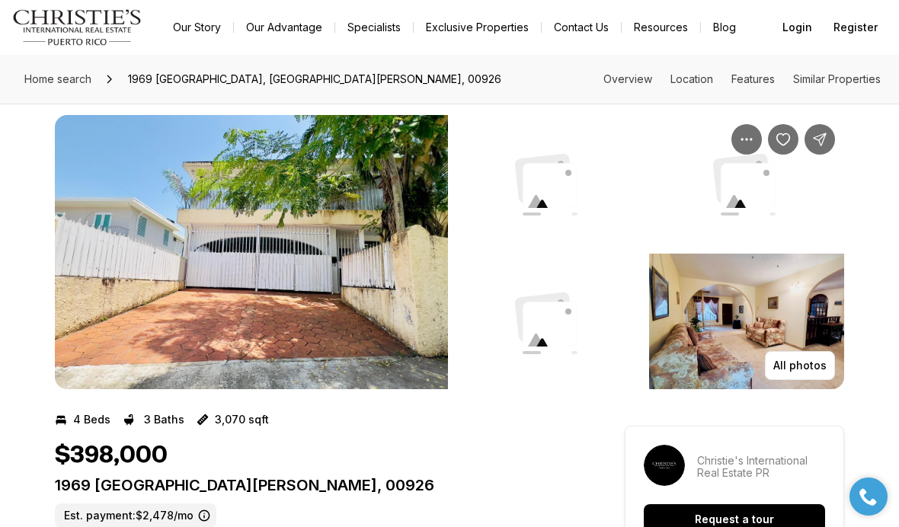
click at [819, 375] on button "All photos" at bounding box center [800, 365] width 70 height 29
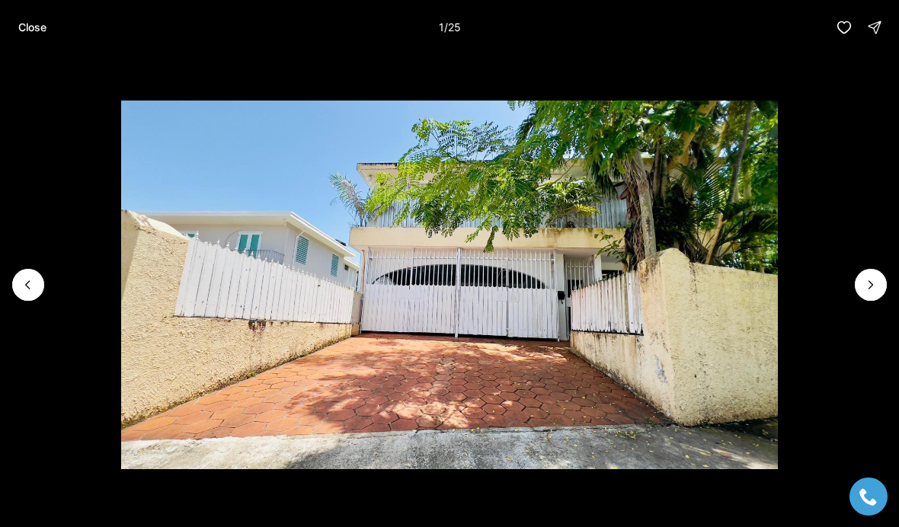
click at [873, 279] on icon "Next slide" at bounding box center [870, 284] width 15 height 15
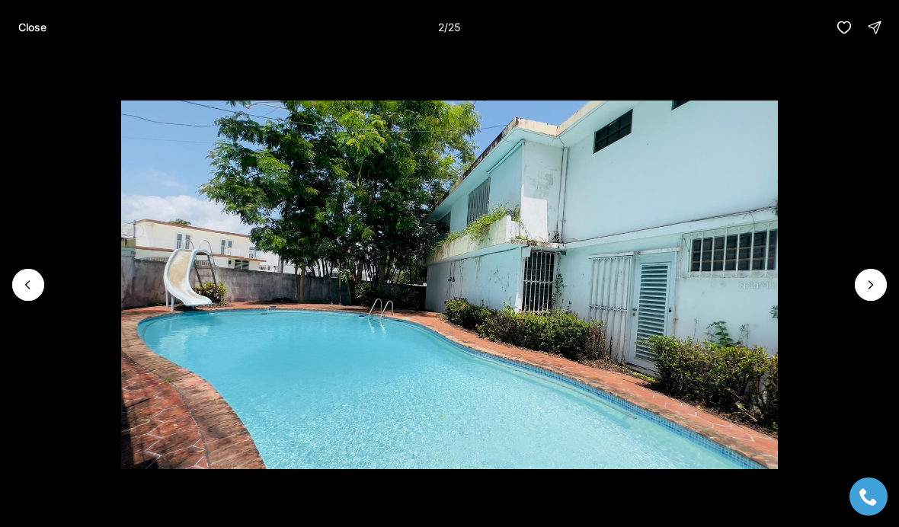
click at [866, 281] on icon "Next slide" at bounding box center [870, 284] width 15 height 15
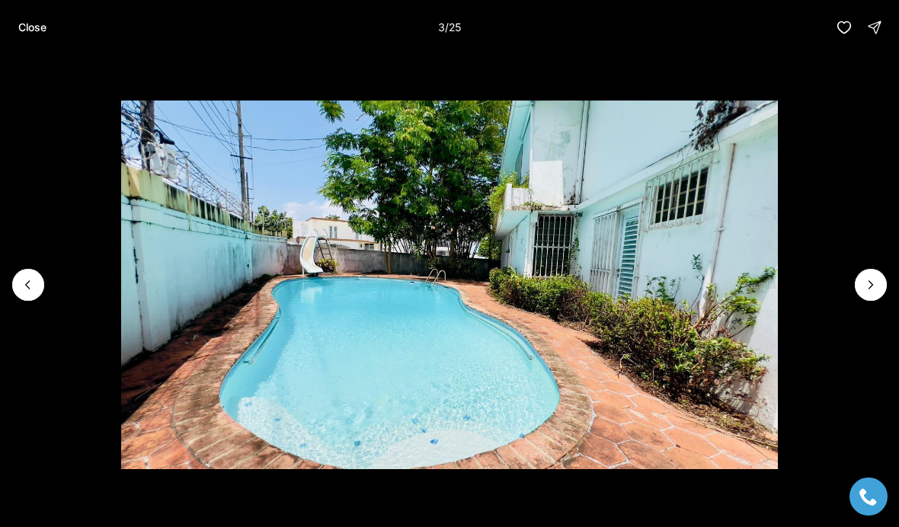
click at [875, 285] on icon "Next slide" at bounding box center [870, 284] width 15 height 15
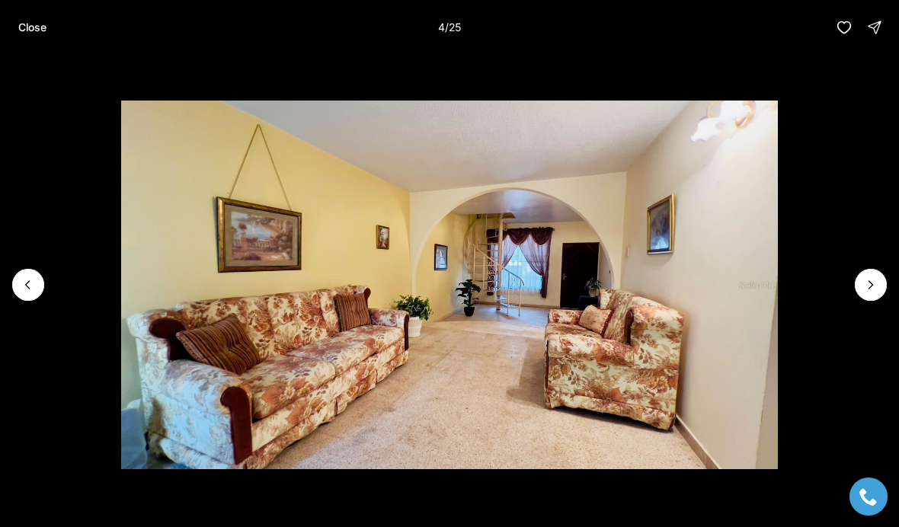
click at [871, 290] on icon "Next slide" at bounding box center [870, 284] width 15 height 15
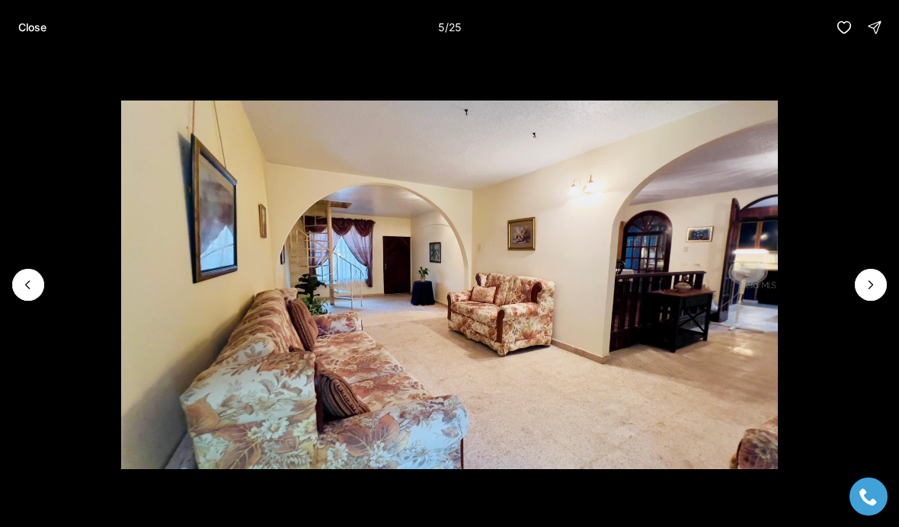
click at [873, 288] on icon "Next slide" at bounding box center [870, 284] width 15 height 15
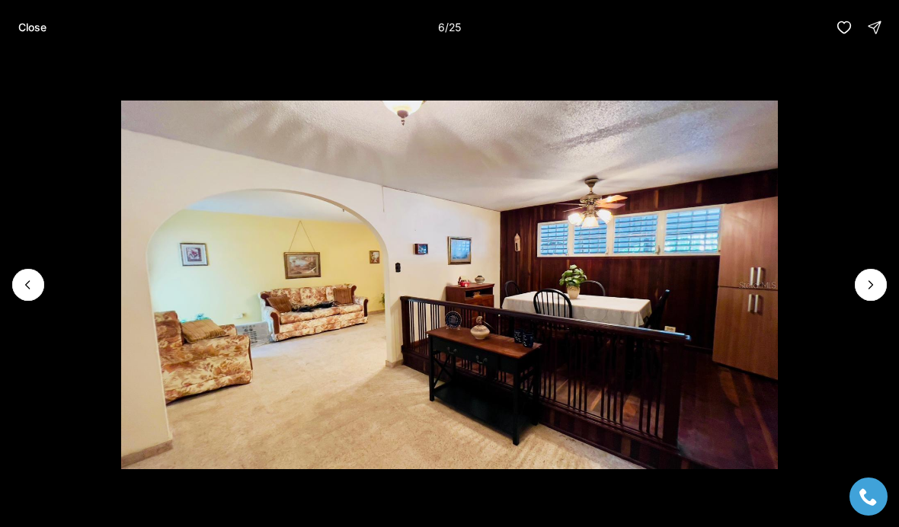
click at [30, 26] on p "Close" at bounding box center [32, 27] width 28 height 12
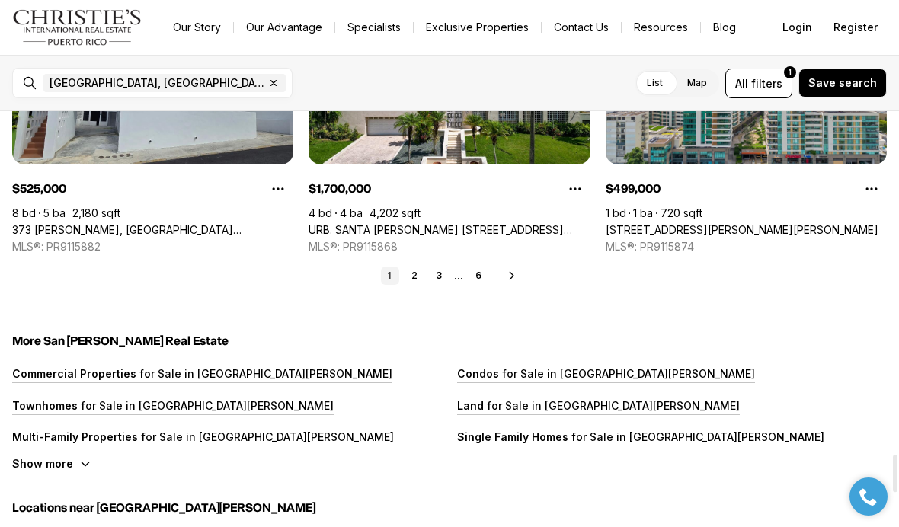
scroll to position [3781, 0]
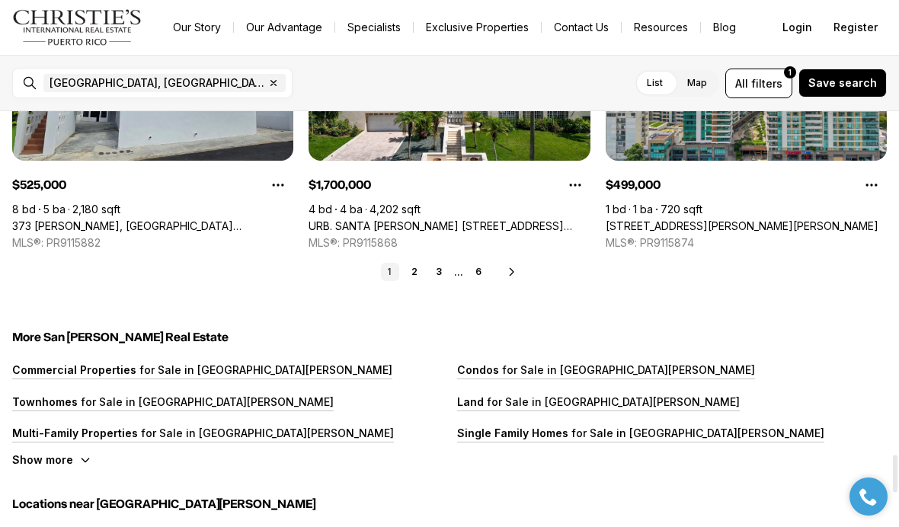
click at [514, 274] on icon at bounding box center [512, 272] width 12 height 12
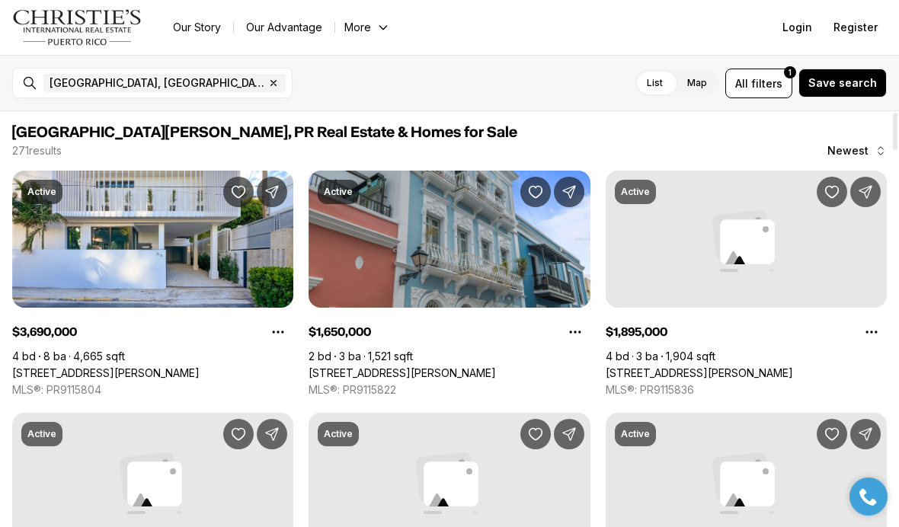
scroll to position [0, 0]
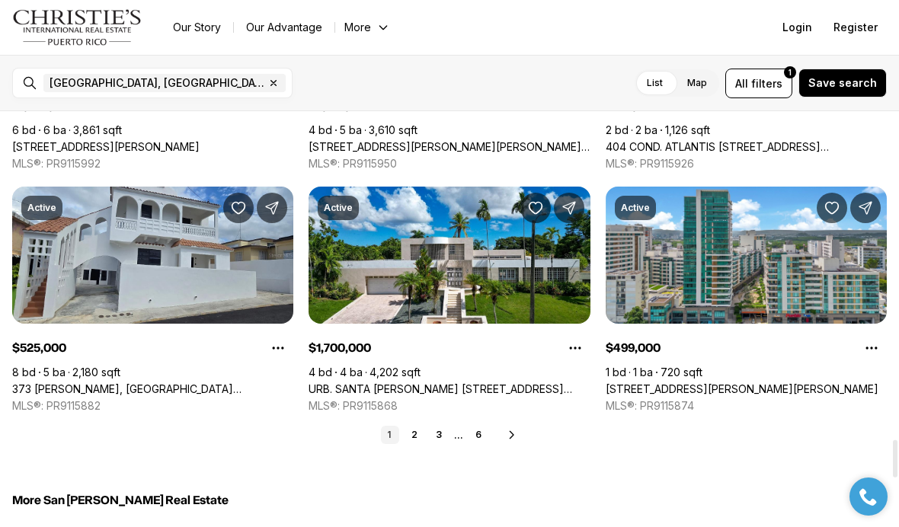
scroll to position [3615, 0]
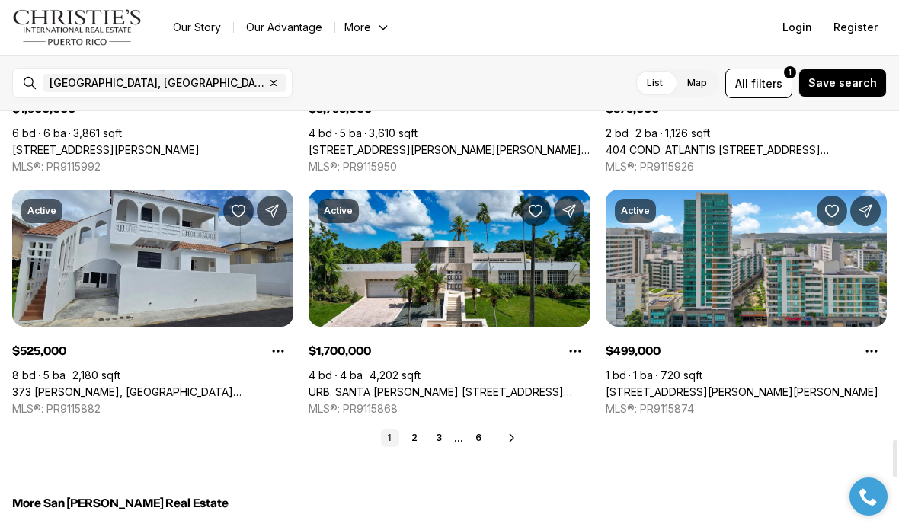
click at [415, 430] on link "2" at bounding box center [414, 438] width 18 height 18
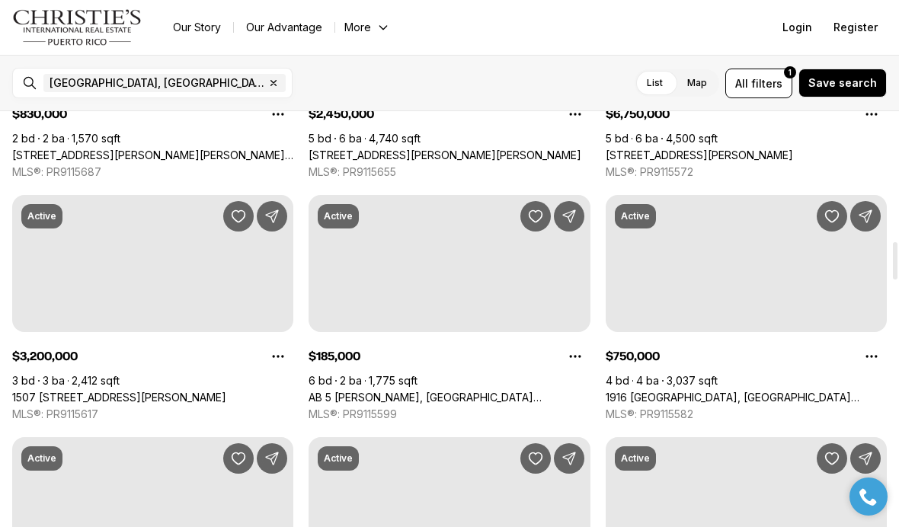
scroll to position [1448, 0]
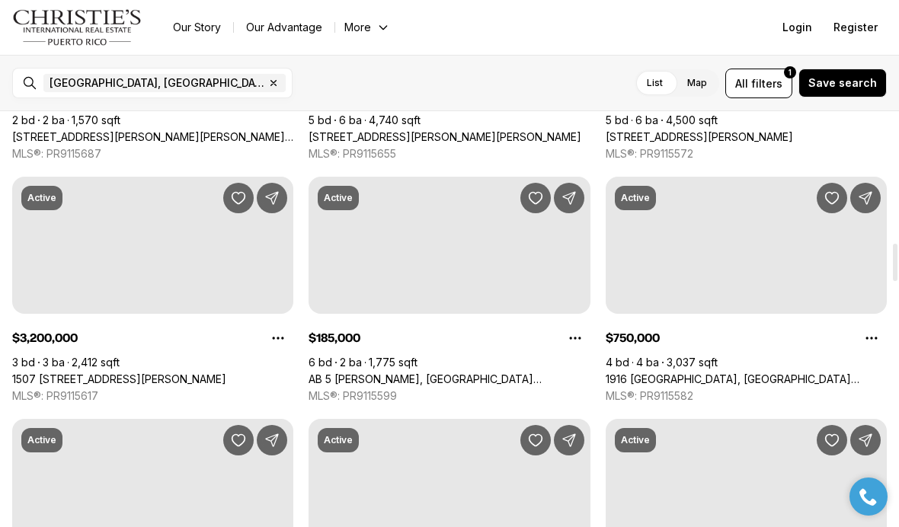
click at [538, 373] on link "AB 5 JULIO ANDINO, SAN JUAN PR, 00922" at bounding box center [449, 380] width 281 height 14
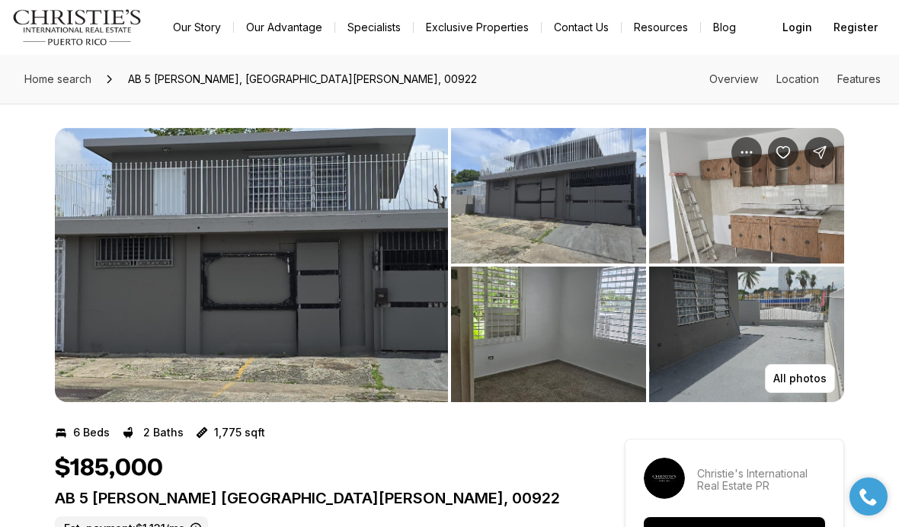
click at [818, 378] on p "All photos" at bounding box center [799, 379] width 53 height 12
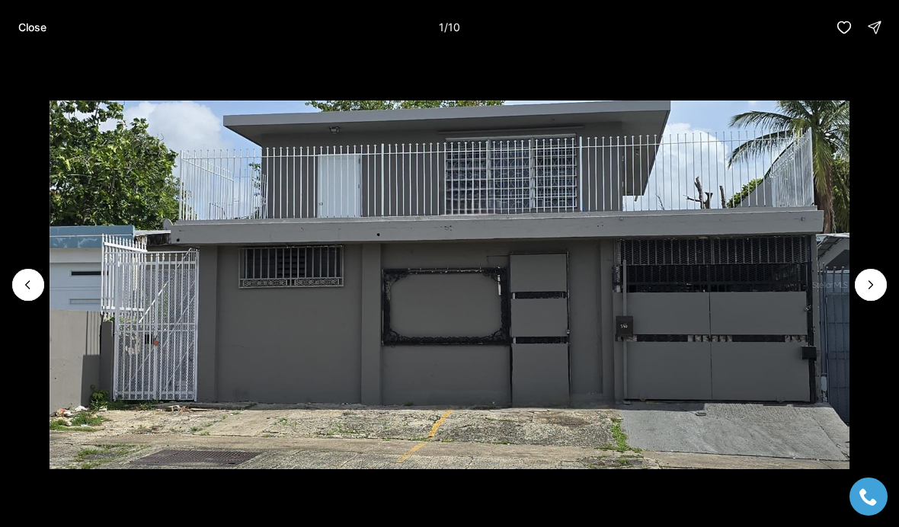
click at [856, 284] on button "Next slide" at bounding box center [871, 285] width 32 height 32
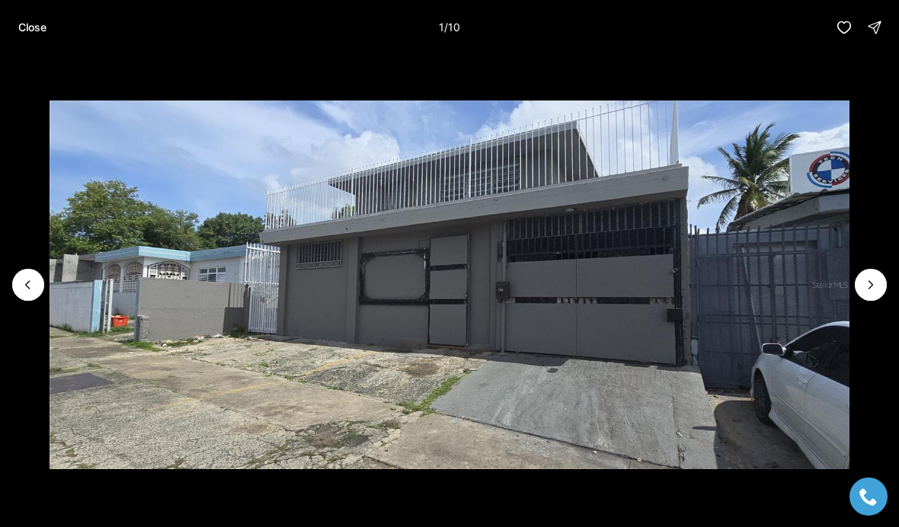
click at [856, 283] on button "Next slide" at bounding box center [871, 285] width 32 height 32
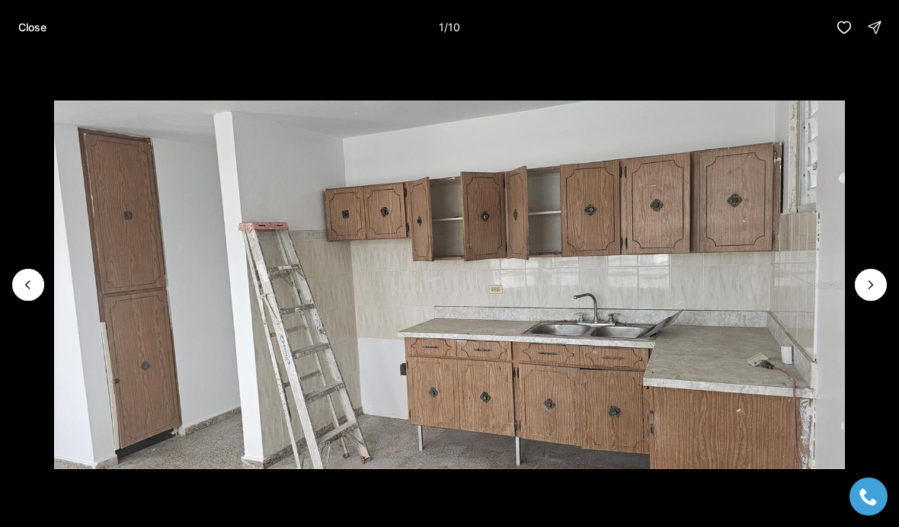
click at [869, 283] on icon "Next slide" at bounding box center [870, 284] width 15 height 15
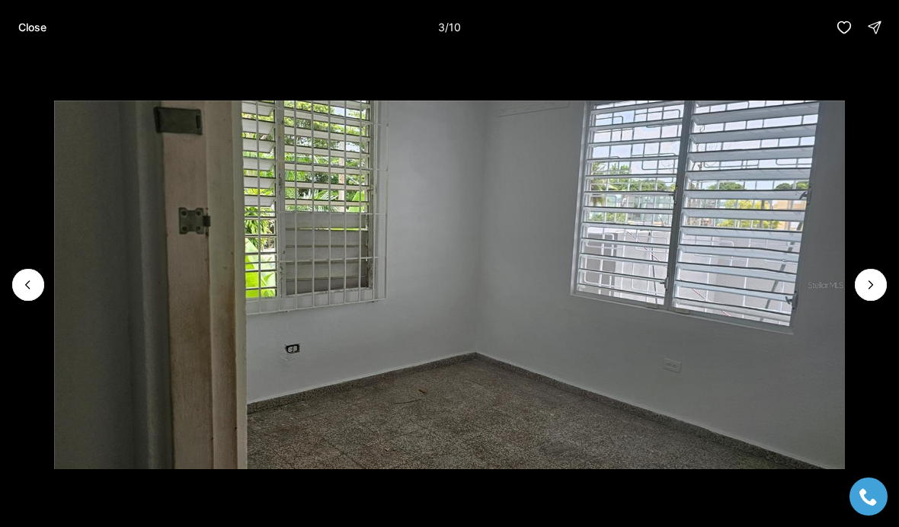
click at [869, 283] on icon "Next slide" at bounding box center [870, 284] width 15 height 15
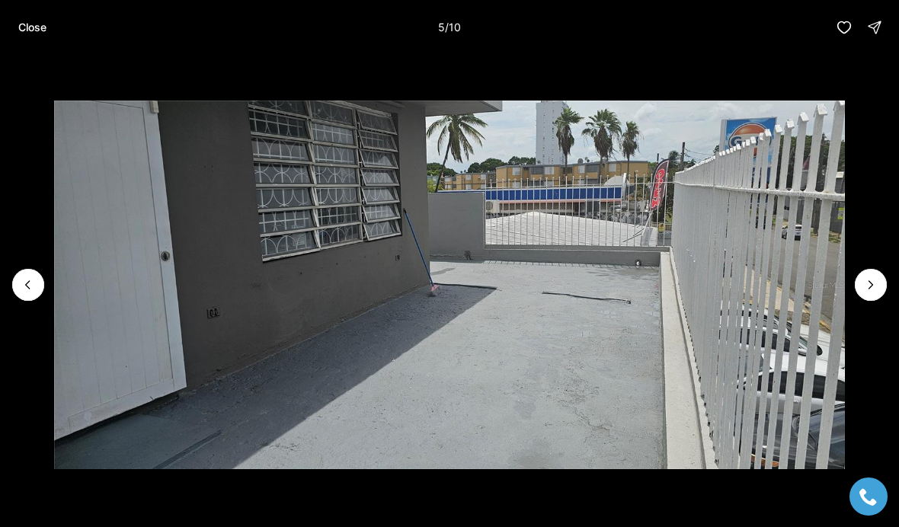
click at [861, 290] on button "Next slide" at bounding box center [871, 285] width 32 height 32
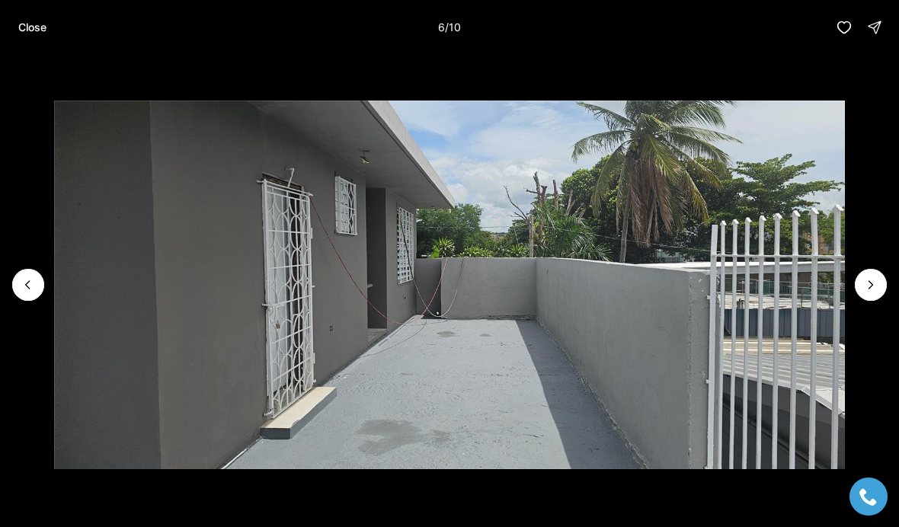
click at [859, 283] on button "Next slide" at bounding box center [871, 285] width 32 height 32
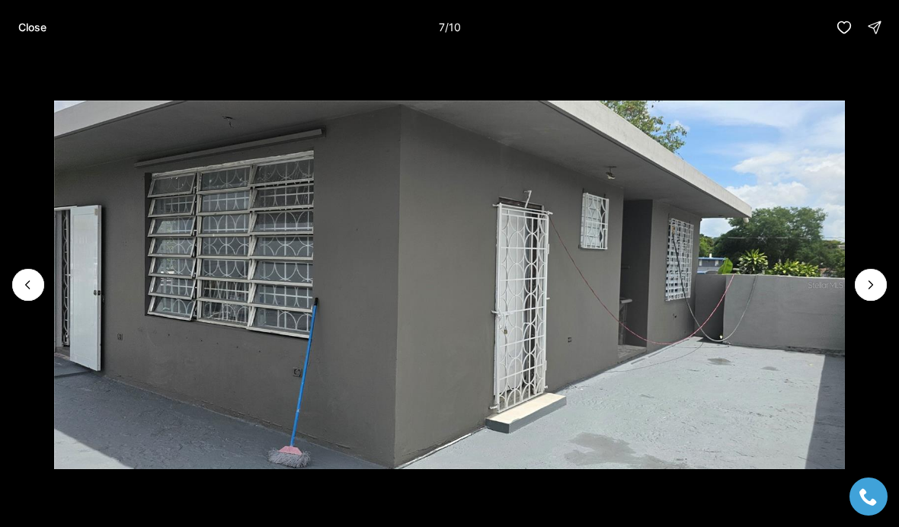
click at [864, 289] on icon "Next slide" at bounding box center [870, 284] width 15 height 15
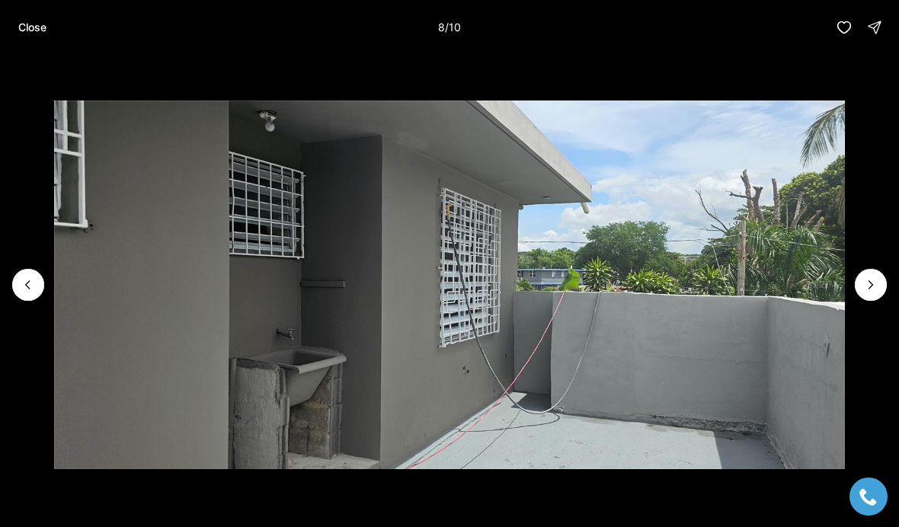
click at [863, 288] on icon "Next slide" at bounding box center [870, 284] width 15 height 15
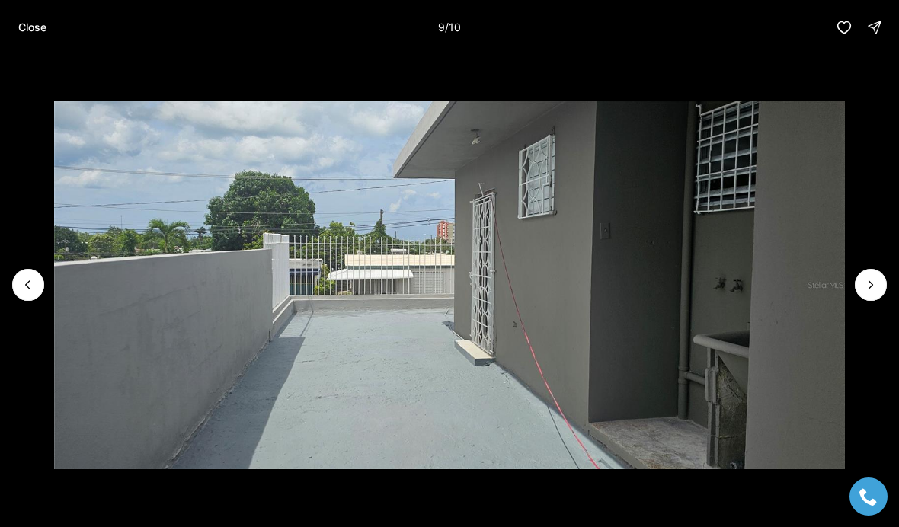
click at [861, 290] on button "Next slide" at bounding box center [871, 285] width 32 height 32
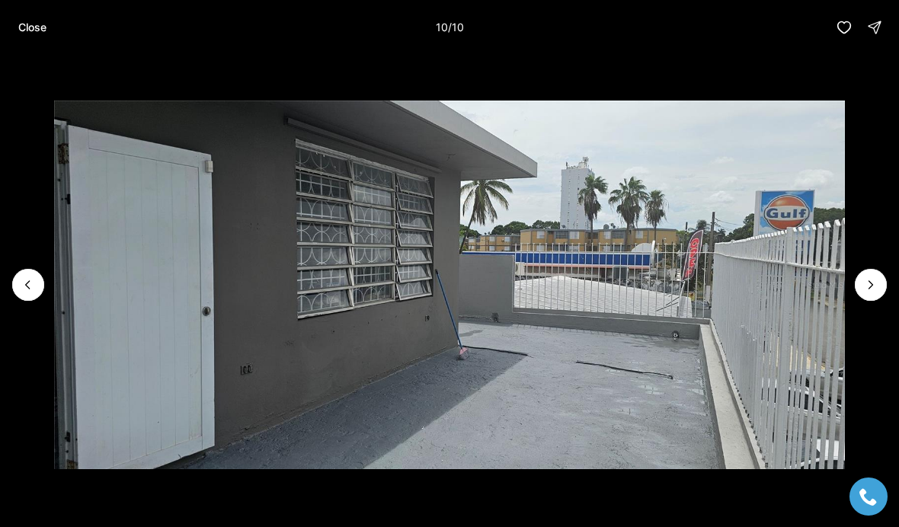
click at [20, 27] on p "Close" at bounding box center [32, 27] width 28 height 12
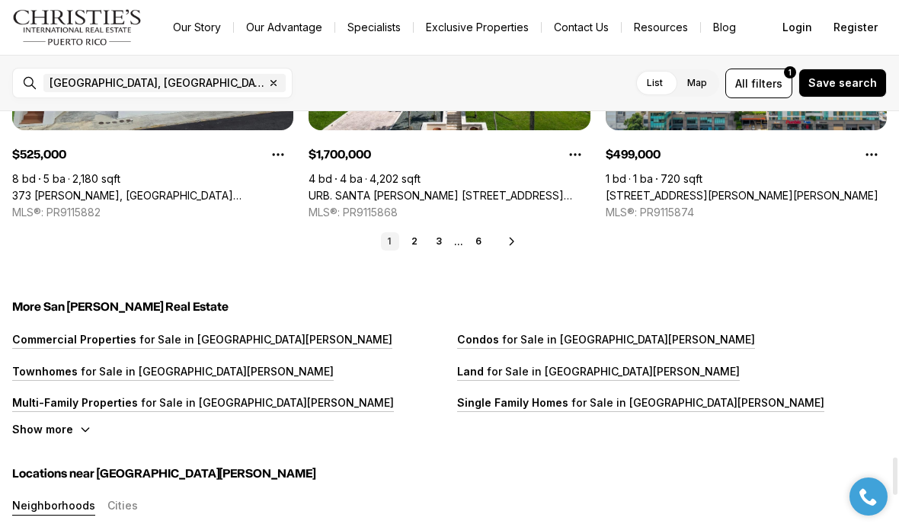
scroll to position [3805, 0]
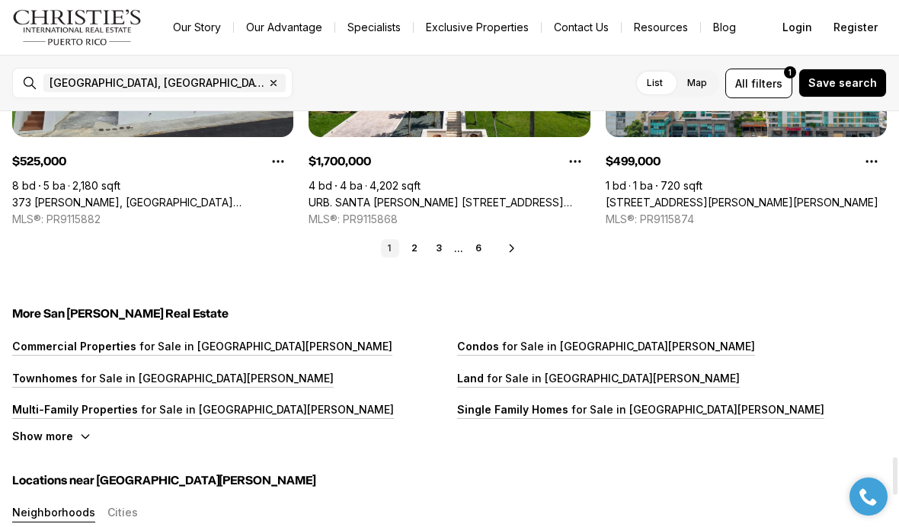
click at [411, 256] on link "2" at bounding box center [414, 248] width 18 height 18
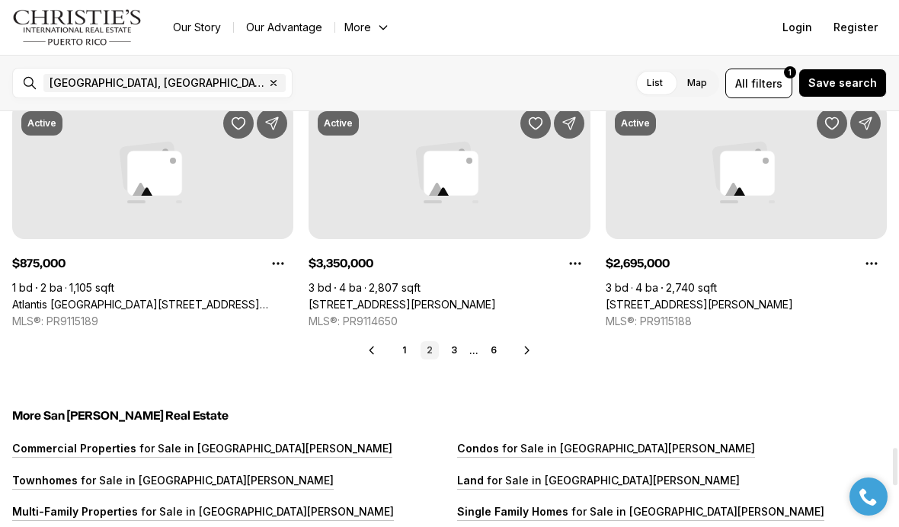
scroll to position [3703, 0]
click at [402, 352] on link "1" at bounding box center [405, 350] width 18 height 18
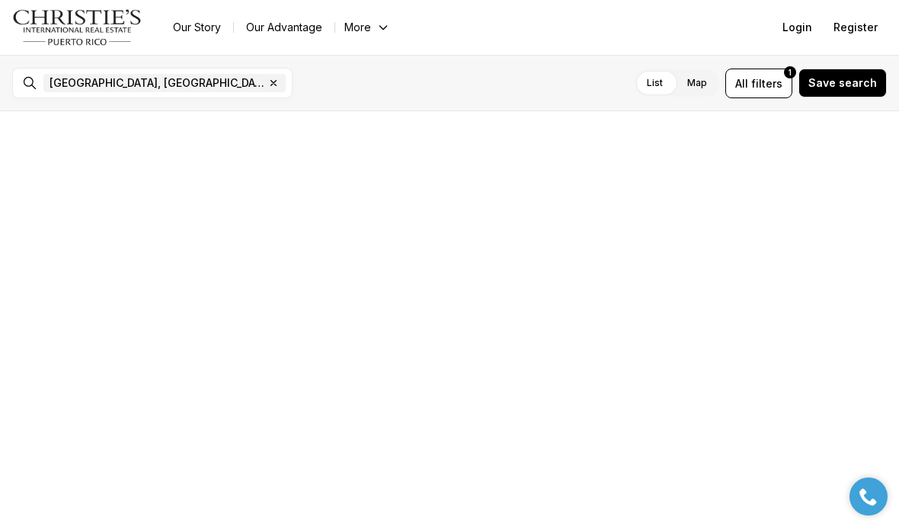
scroll to position [0, 0]
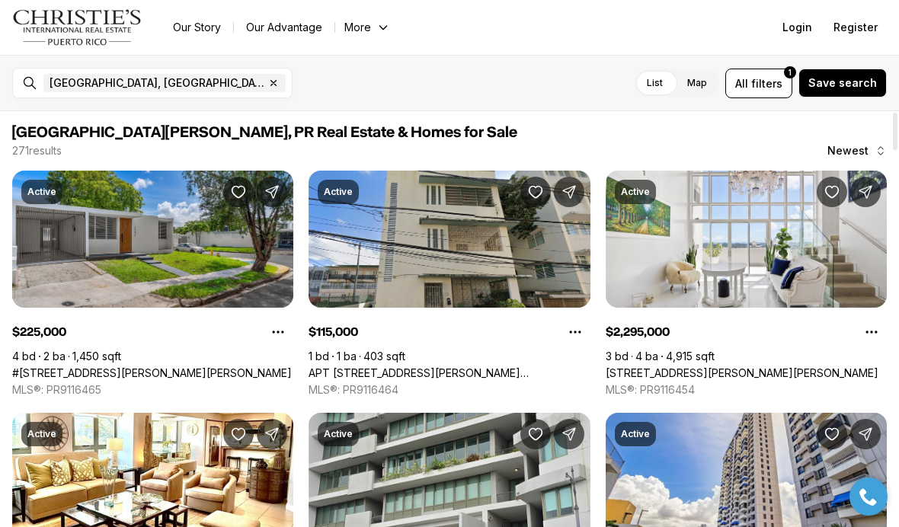
click at [75, 366] on link "#1771 CALLE LEO, SAN JUAN PR, 00926" at bounding box center [152, 373] width 280 height 14
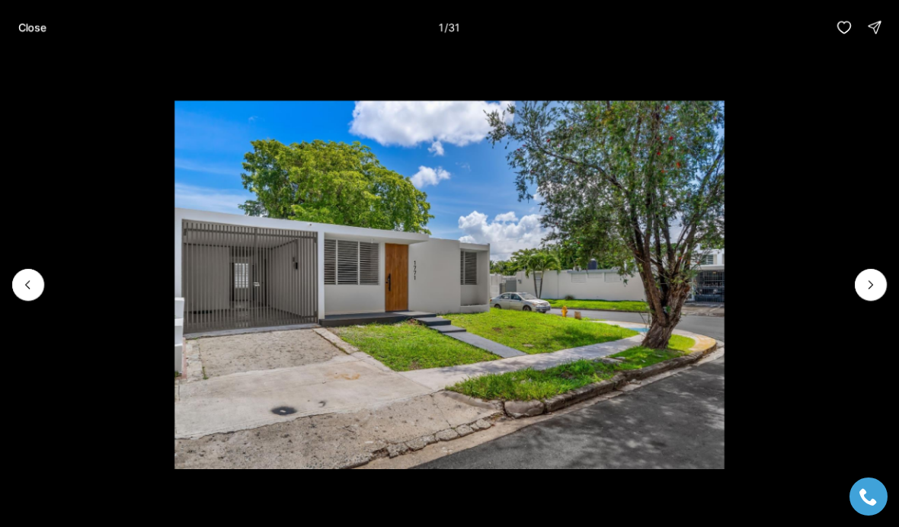
click at [875, 282] on icon "Next slide" at bounding box center [870, 284] width 15 height 15
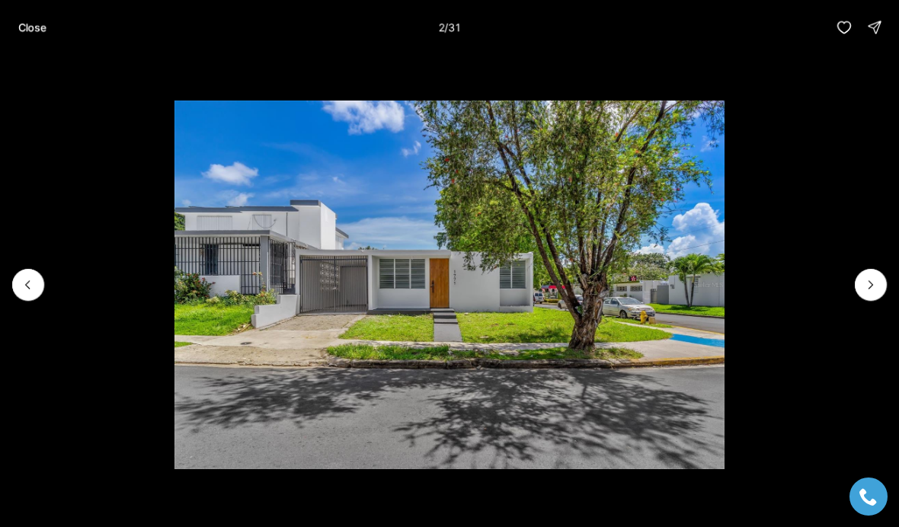
click at [890, 280] on li "2 of 31" at bounding box center [449, 285] width 899 height 460
click at [877, 285] on icon "Next slide" at bounding box center [870, 284] width 15 height 15
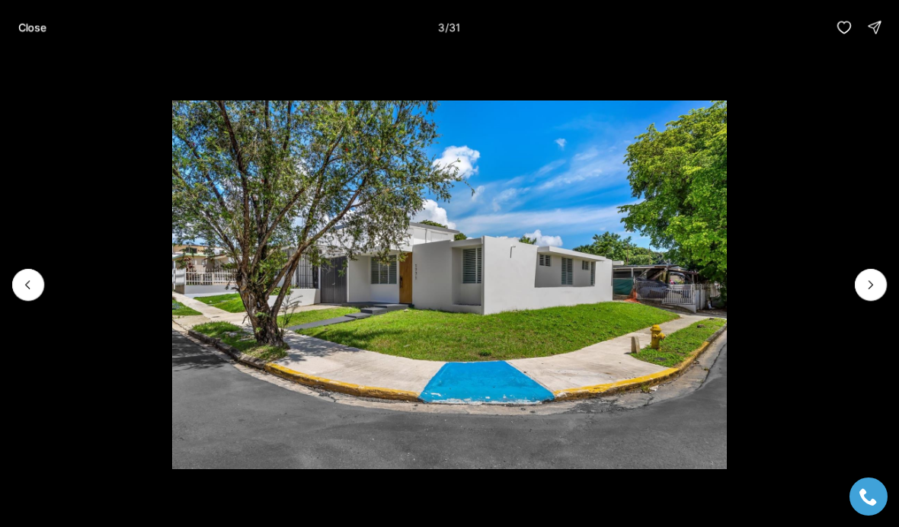
click at [877, 288] on icon "Next slide" at bounding box center [870, 284] width 15 height 15
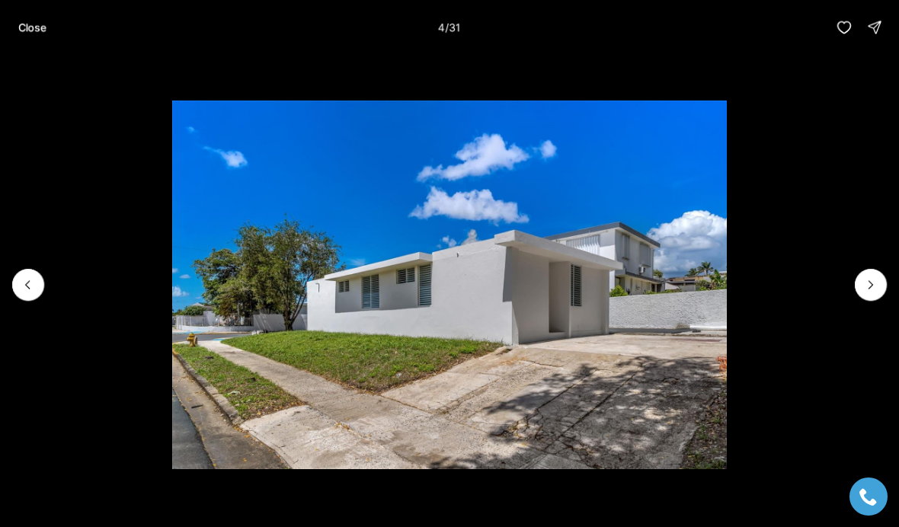
click at [887, 283] on li "4 of 31" at bounding box center [449, 285] width 899 height 460
click at [877, 283] on icon "Next slide" at bounding box center [870, 284] width 15 height 15
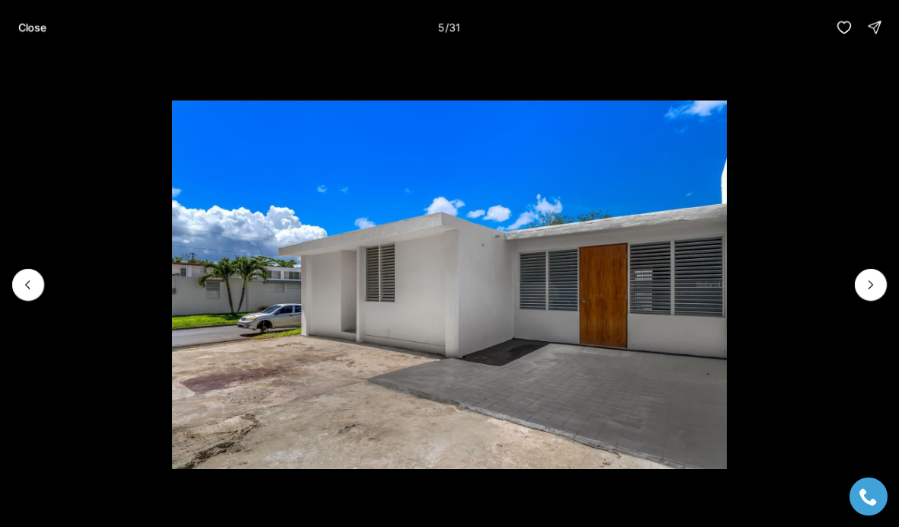
click at [873, 289] on icon "Next slide" at bounding box center [870, 284] width 15 height 15
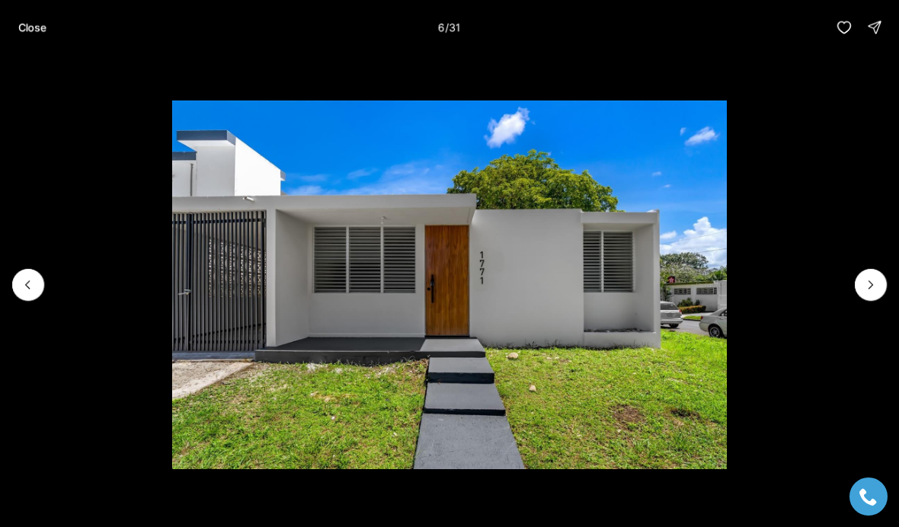
click at [868, 291] on icon "Next slide" at bounding box center [870, 284] width 15 height 15
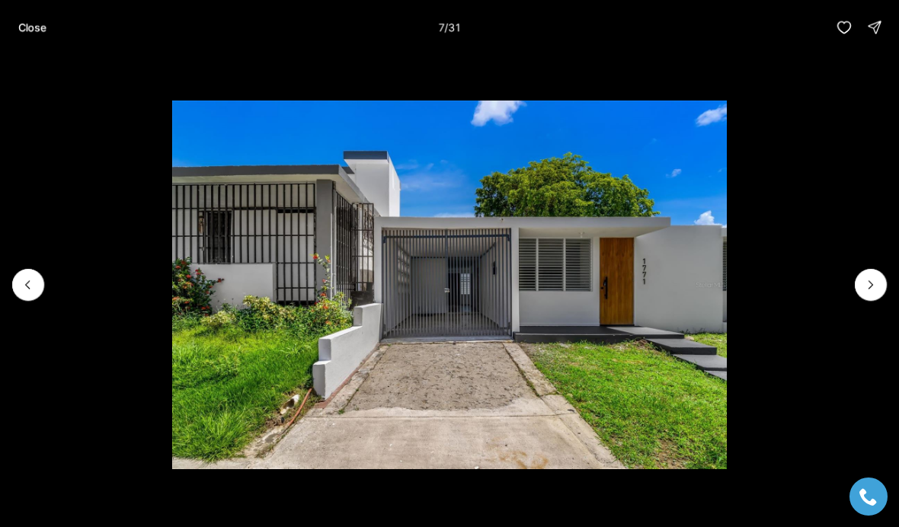
click at [866, 290] on icon "Next slide" at bounding box center [870, 284] width 15 height 15
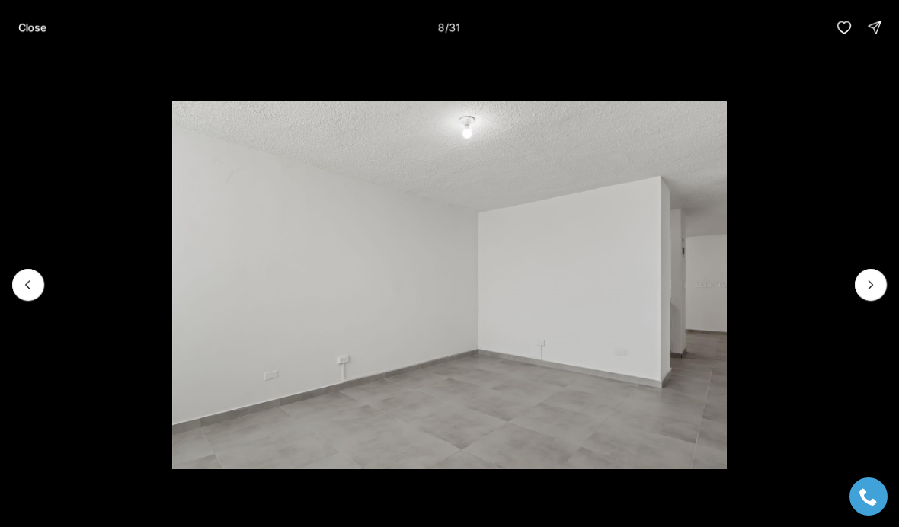
click at [876, 285] on icon "Next slide" at bounding box center [870, 284] width 15 height 15
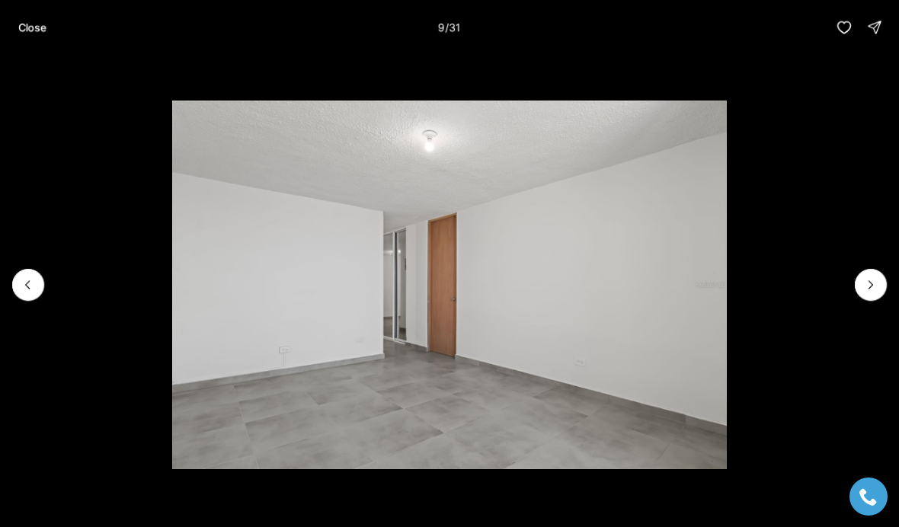
click at [859, 301] on li "9 of 31" at bounding box center [449, 285] width 899 height 460
click at [876, 289] on icon "Next slide" at bounding box center [870, 284] width 15 height 15
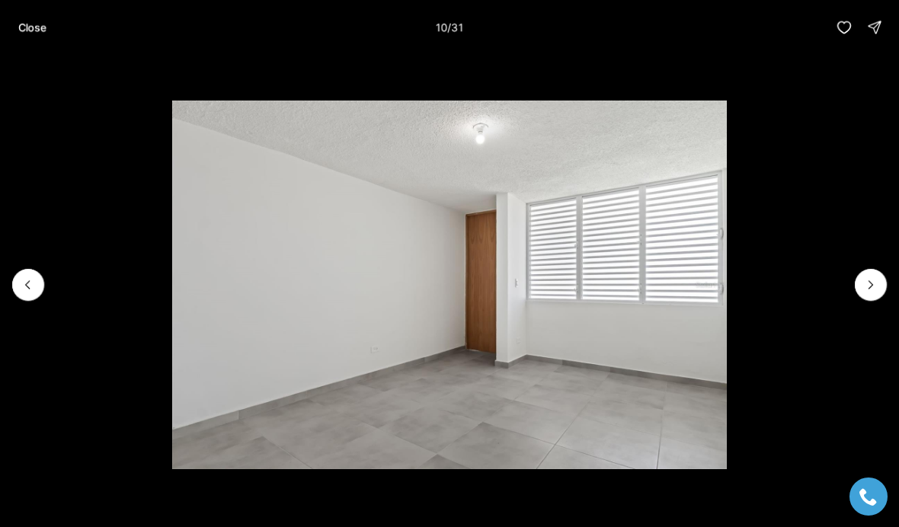
click at [869, 298] on button "Next slide" at bounding box center [871, 285] width 32 height 32
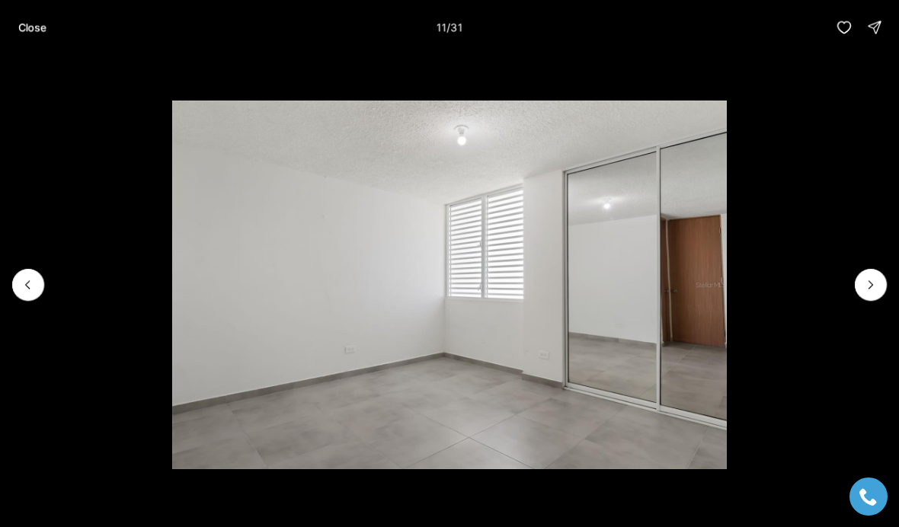
click at [872, 292] on icon "Next slide" at bounding box center [870, 284] width 15 height 15
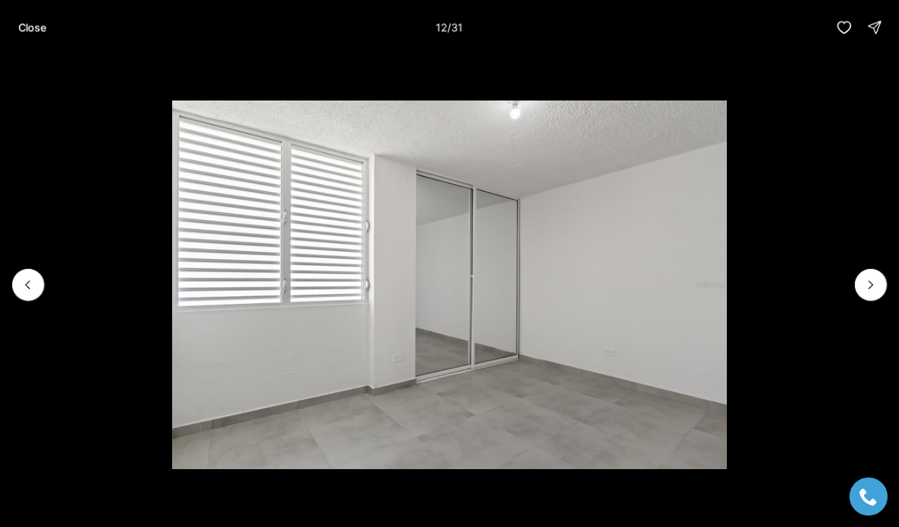
click at [866, 290] on icon "Next slide" at bounding box center [870, 284] width 15 height 15
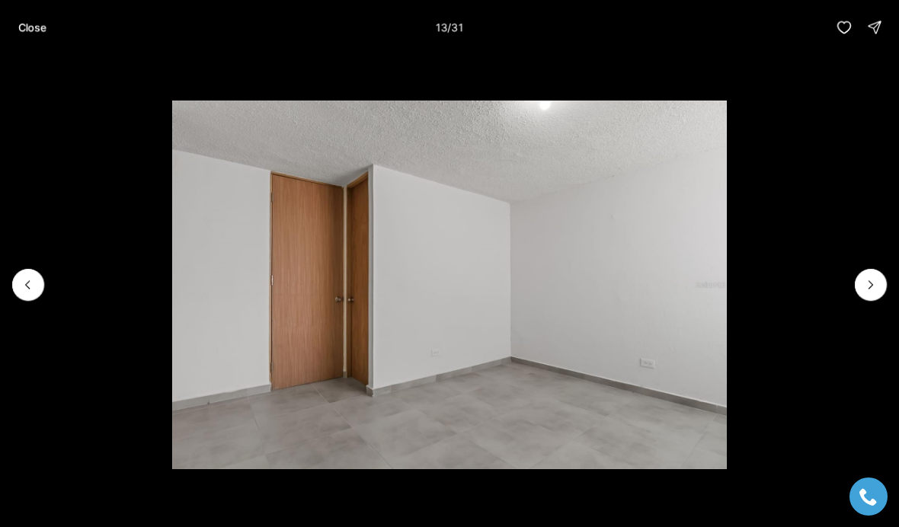
click at [865, 290] on icon "Next slide" at bounding box center [870, 284] width 15 height 15
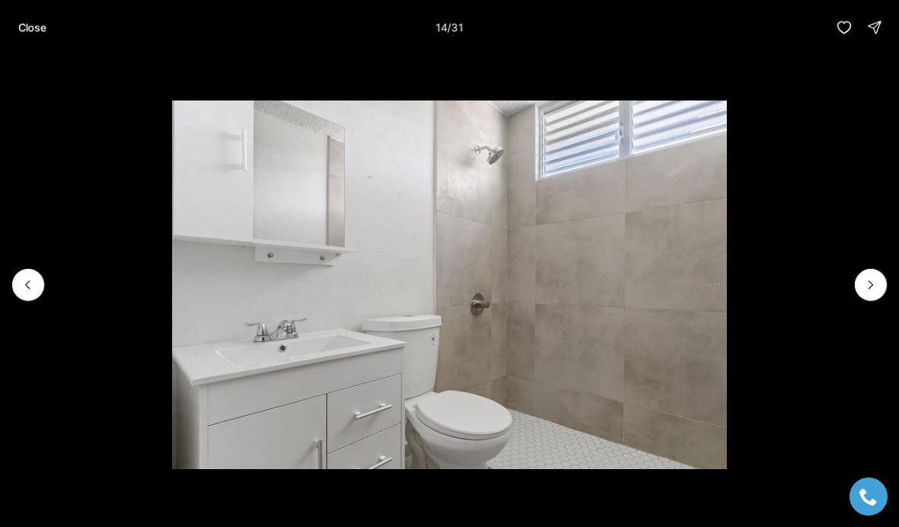
click at [876, 286] on icon "Next slide" at bounding box center [870, 284] width 15 height 15
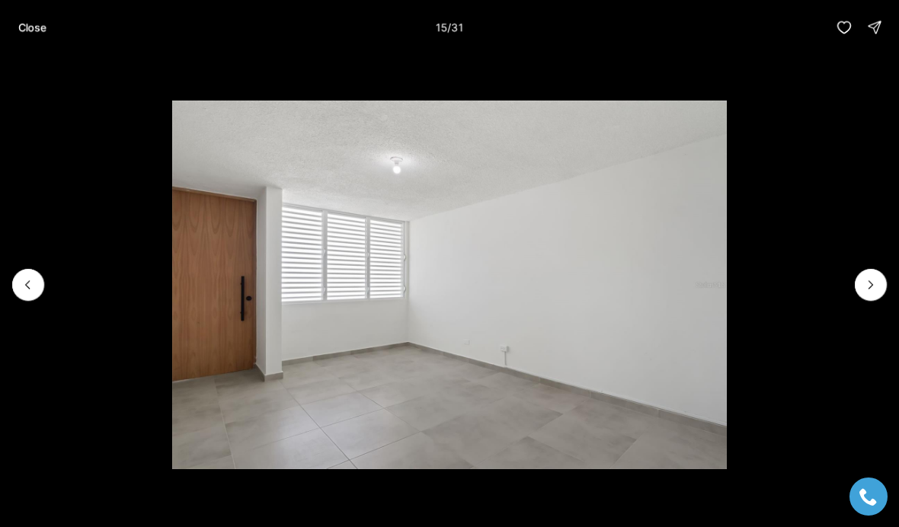
click at [872, 291] on icon "Next slide" at bounding box center [870, 284] width 15 height 15
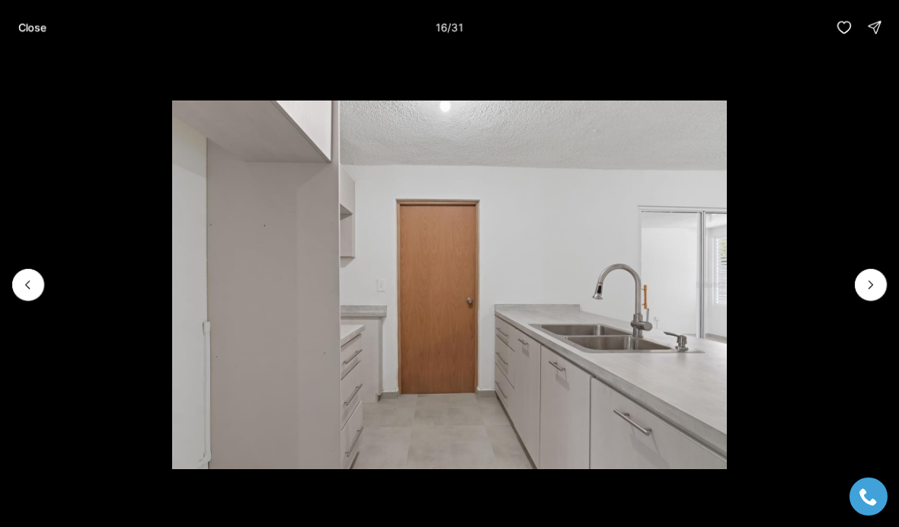
click at [874, 290] on icon "Next slide" at bounding box center [870, 284] width 15 height 15
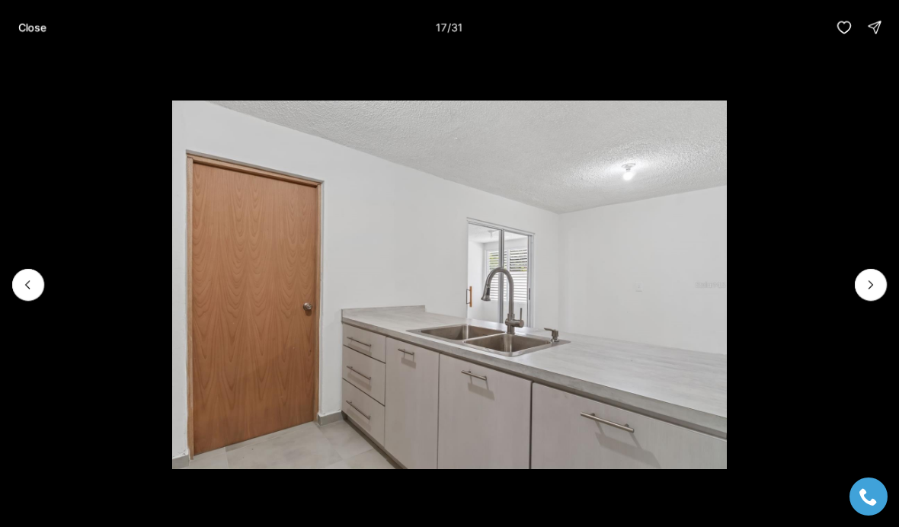
click at [874, 290] on icon "Next slide" at bounding box center [870, 284] width 15 height 15
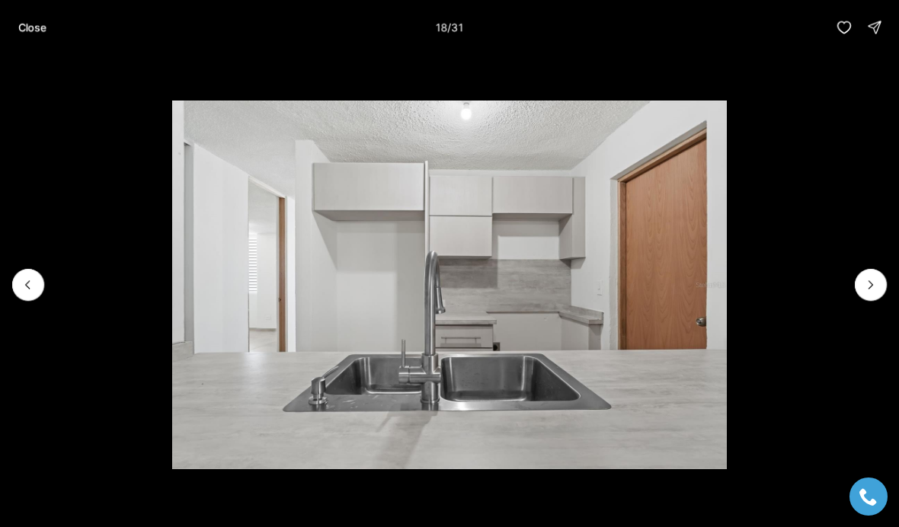
click at [873, 290] on icon "Next slide" at bounding box center [870, 284] width 15 height 15
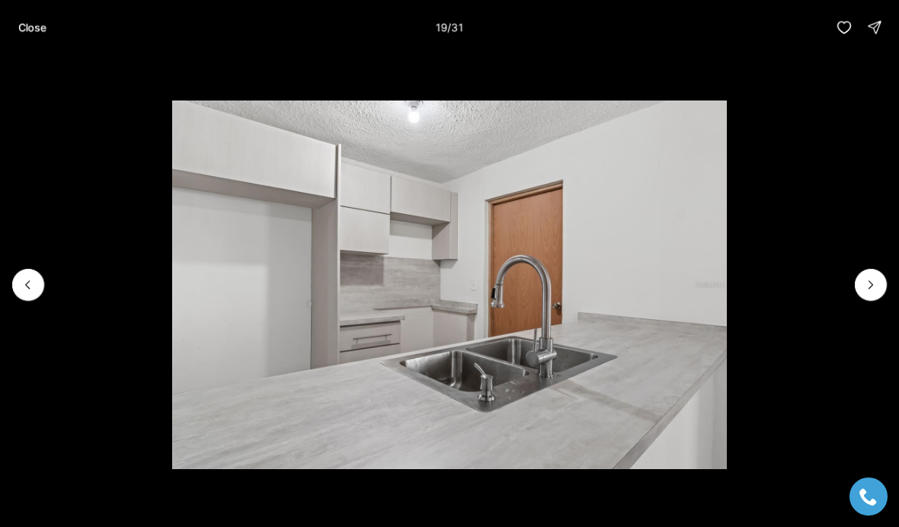
click at [876, 289] on icon "Next slide" at bounding box center [870, 284] width 15 height 15
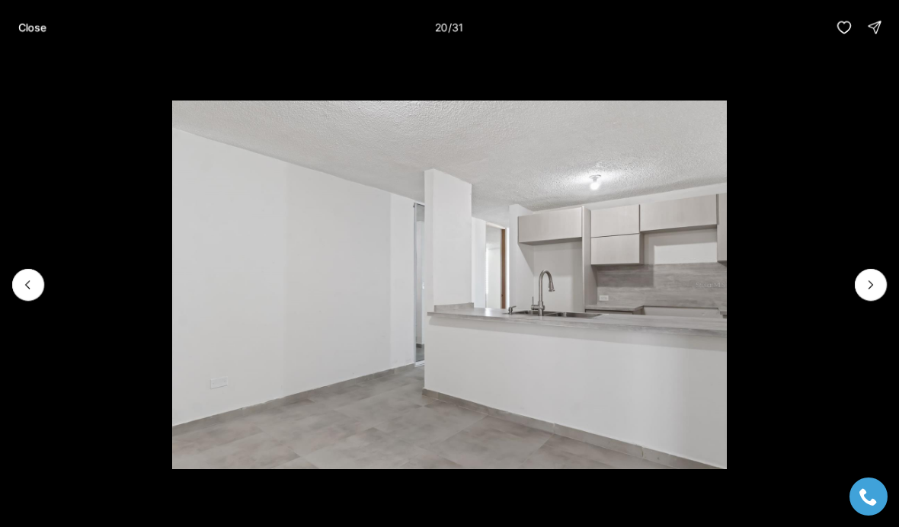
click at [876, 290] on icon "Next slide" at bounding box center [870, 284] width 15 height 15
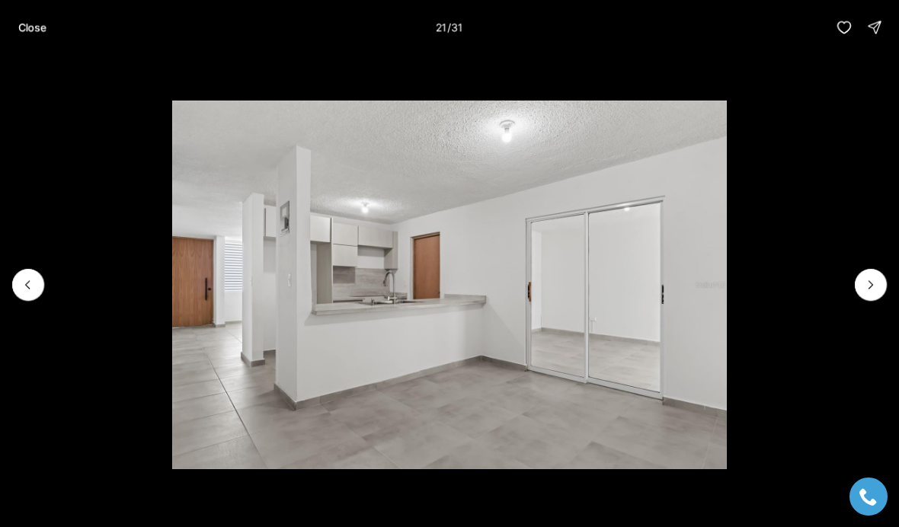
click at [863, 292] on icon "Next slide" at bounding box center [870, 284] width 15 height 15
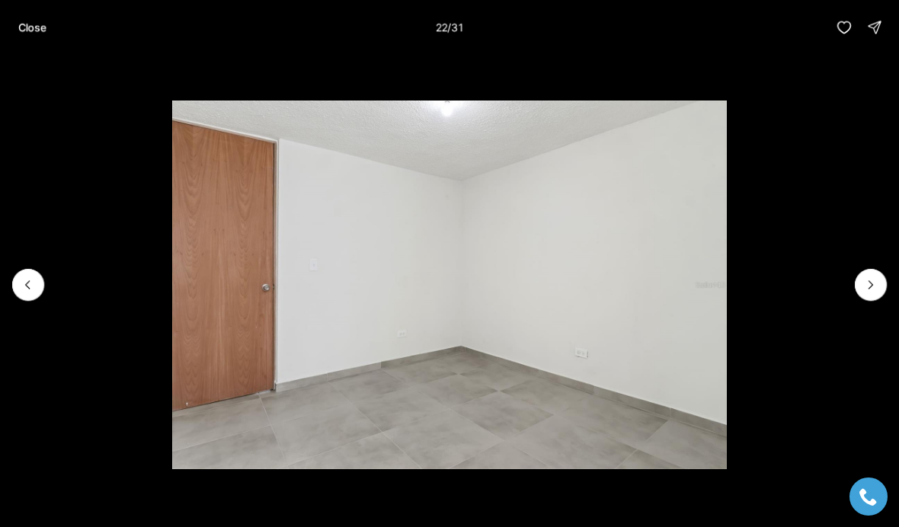
click at [869, 291] on icon "Next slide" at bounding box center [870, 284] width 15 height 15
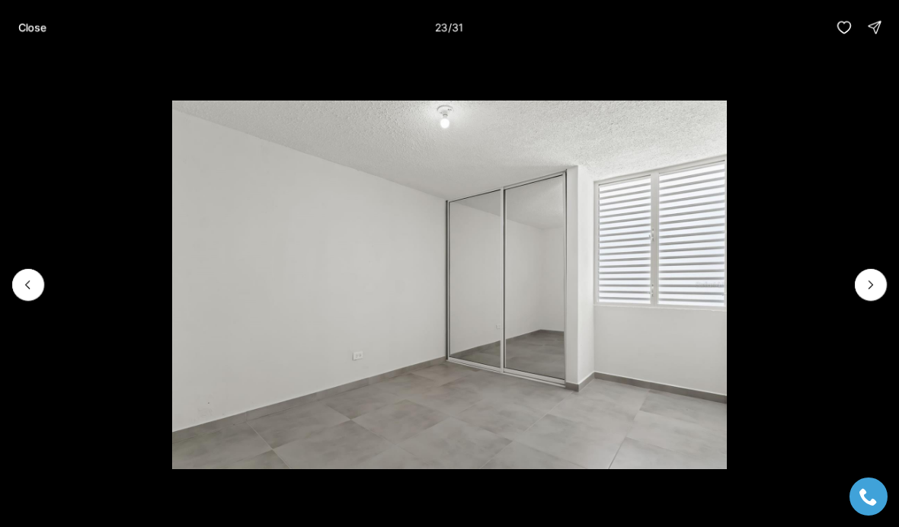
click at [878, 292] on icon "Next slide" at bounding box center [870, 284] width 15 height 15
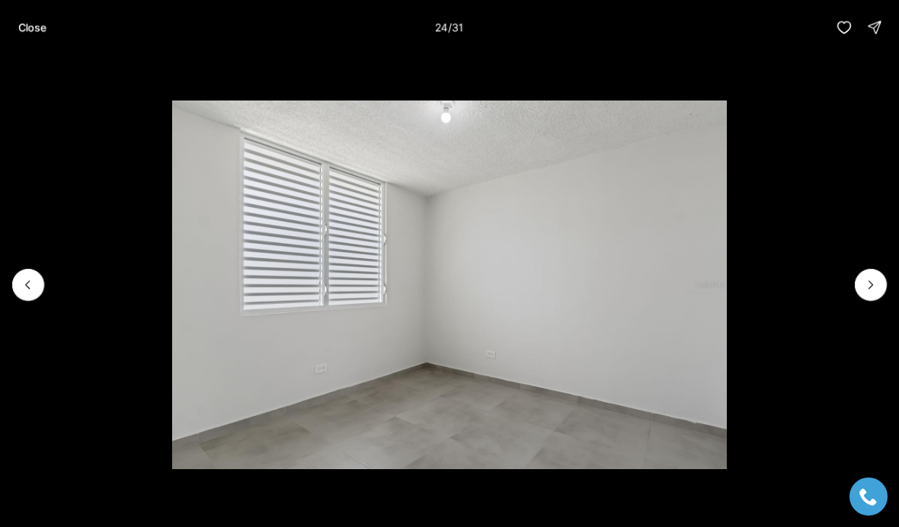
click at [883, 296] on li "24 of 31" at bounding box center [449, 285] width 899 height 460
click at [882, 298] on li "24 of 31" at bounding box center [449, 285] width 899 height 460
click at [876, 292] on icon "Next slide" at bounding box center [870, 284] width 15 height 15
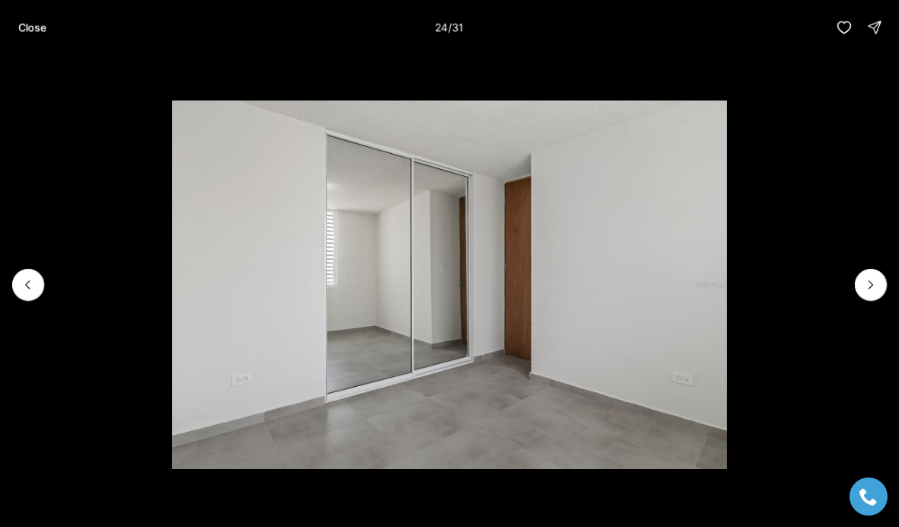
click at [875, 278] on icon "Next slide" at bounding box center [870, 284] width 15 height 15
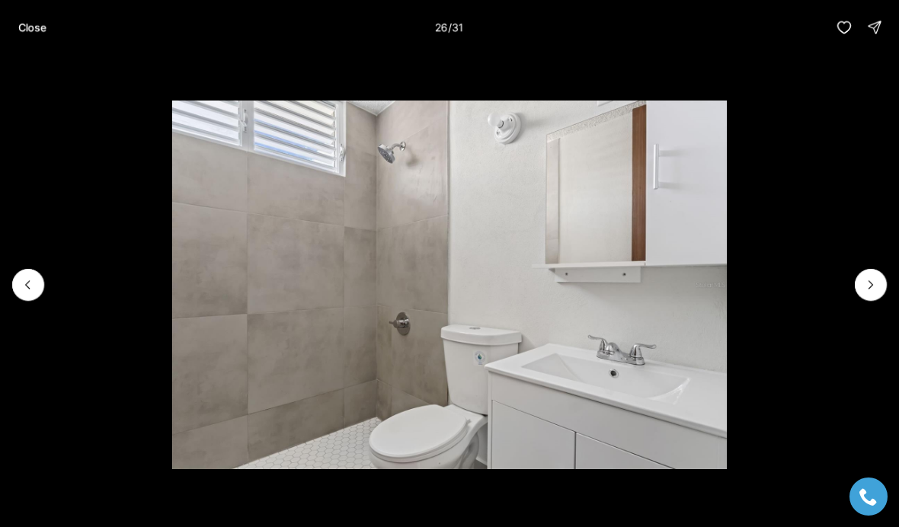
click at [877, 290] on icon "Next slide" at bounding box center [870, 284] width 15 height 15
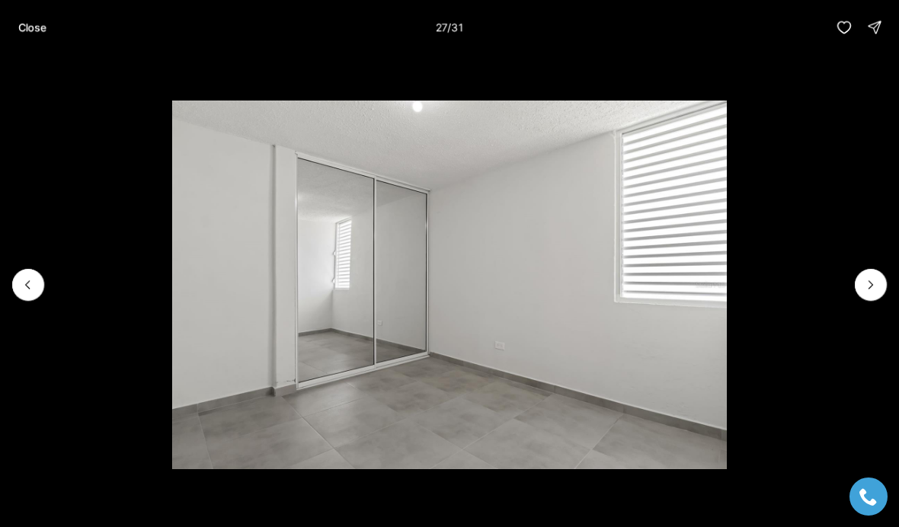
click at [876, 288] on icon "Next slide" at bounding box center [870, 284] width 15 height 15
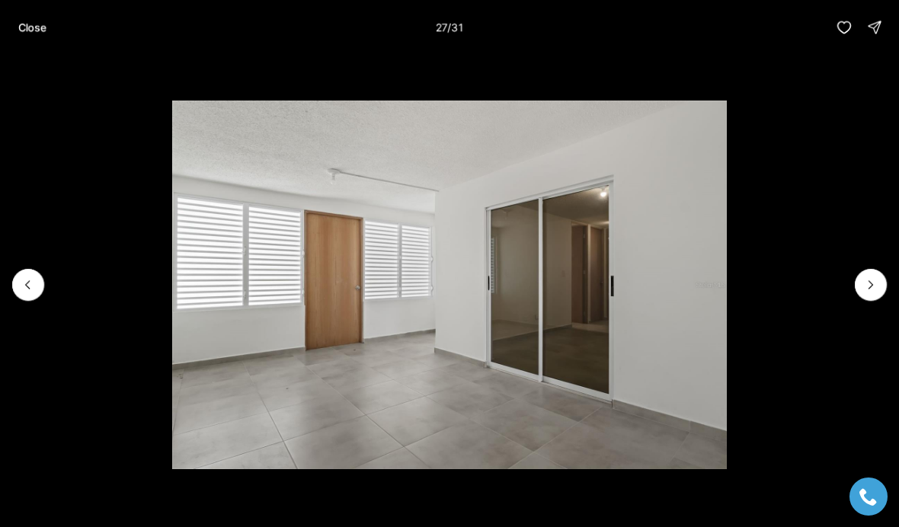
click at [871, 290] on icon "Next slide" at bounding box center [870, 284] width 15 height 15
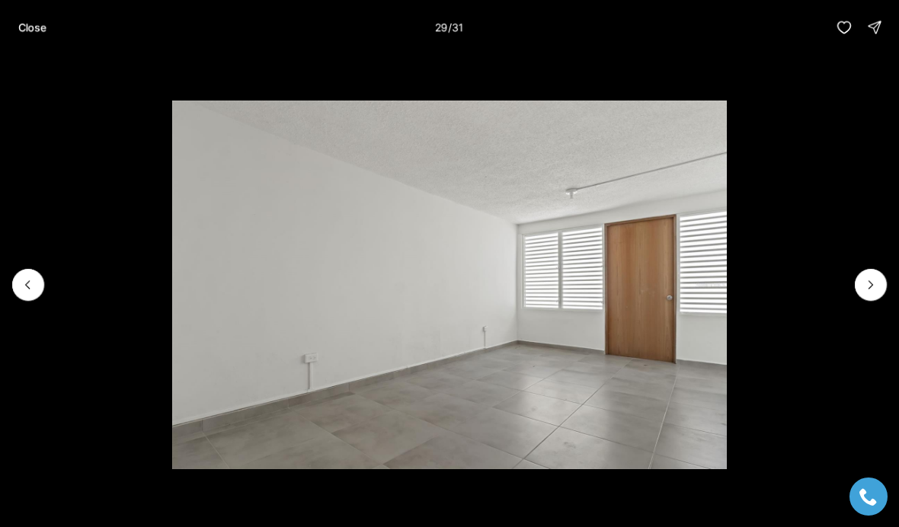
click at [882, 299] on li "29 of 31" at bounding box center [449, 285] width 899 height 460
click at [891, 290] on li "29 of 31" at bounding box center [449, 285] width 899 height 460
click at [887, 293] on li "29 of 31" at bounding box center [449, 285] width 899 height 460
click at [877, 283] on icon "Next slide" at bounding box center [870, 284] width 15 height 15
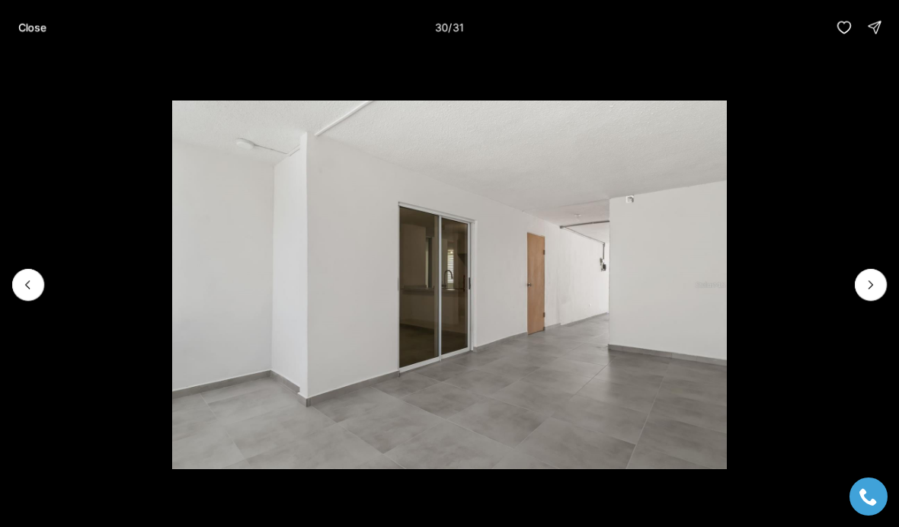
click at [876, 277] on icon "Next slide" at bounding box center [870, 284] width 15 height 15
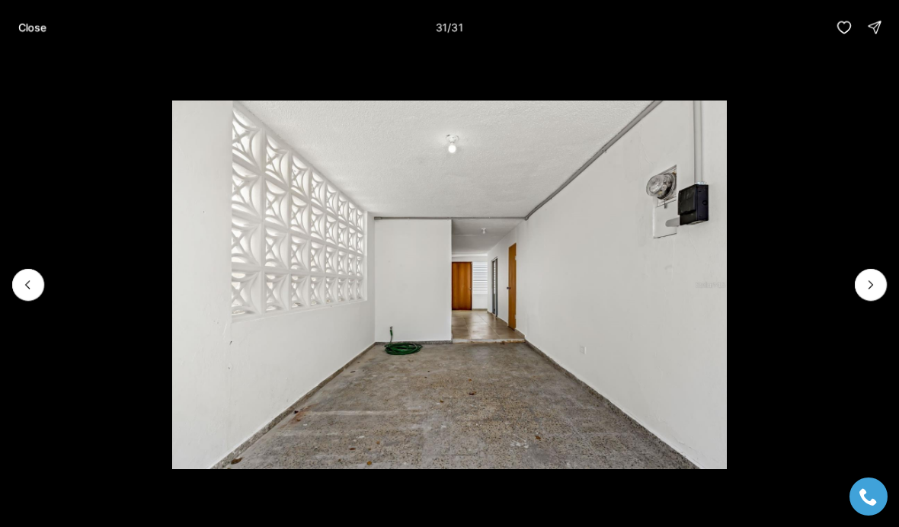
click at [27, 24] on p "Close" at bounding box center [32, 27] width 28 height 12
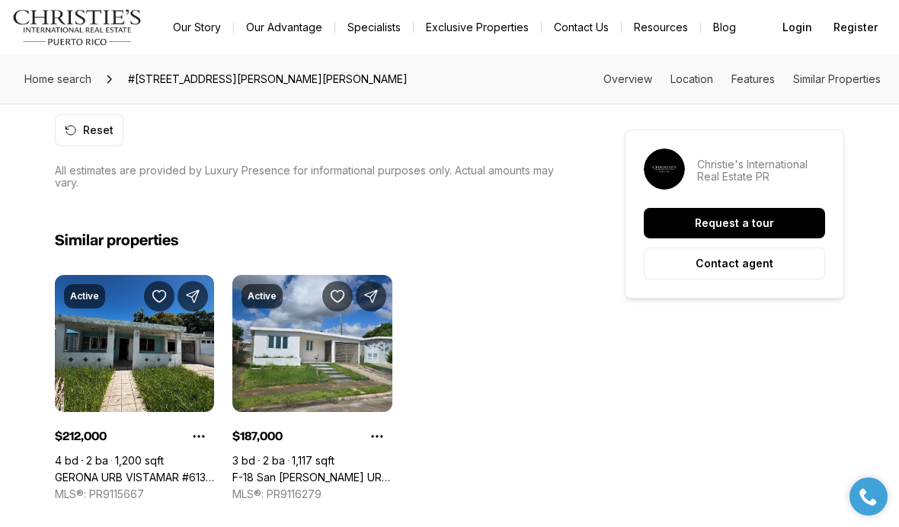
scroll to position [1583, 0]
click at [323, 472] on link "F-18 San [PERSON_NAME] URB MARIOLGA, CAGUAS PR, 00725" at bounding box center [311, 479] width 159 height 14
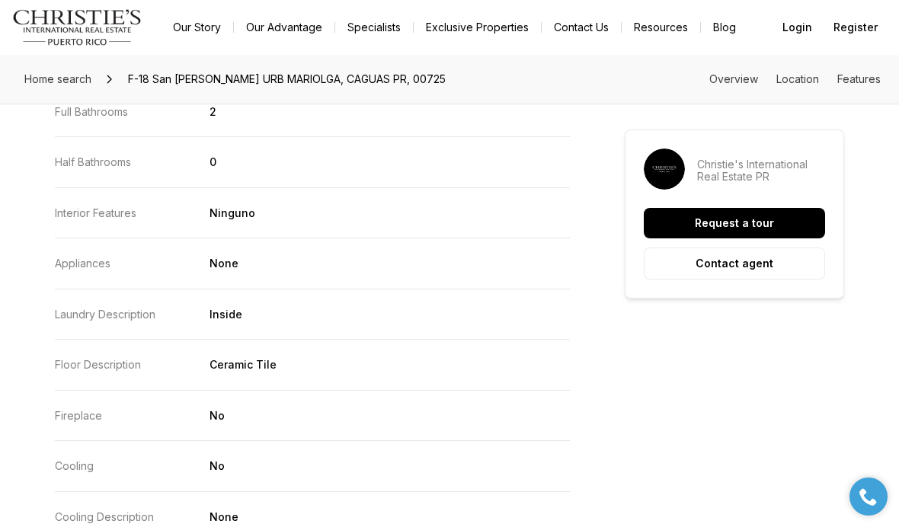
scroll to position [1871, 0]
